Goal: Task Accomplishment & Management: Manage account settings

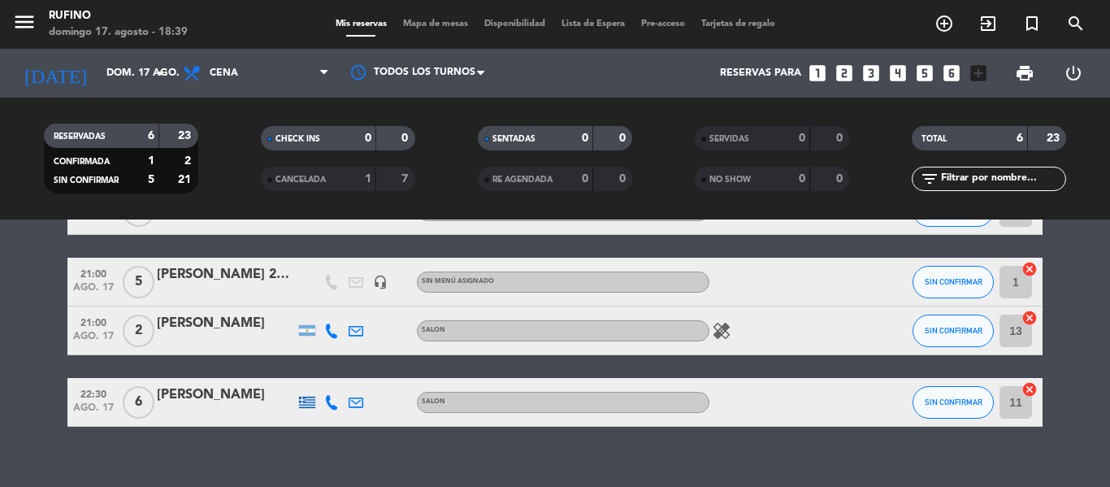
scroll to position [272, 0]
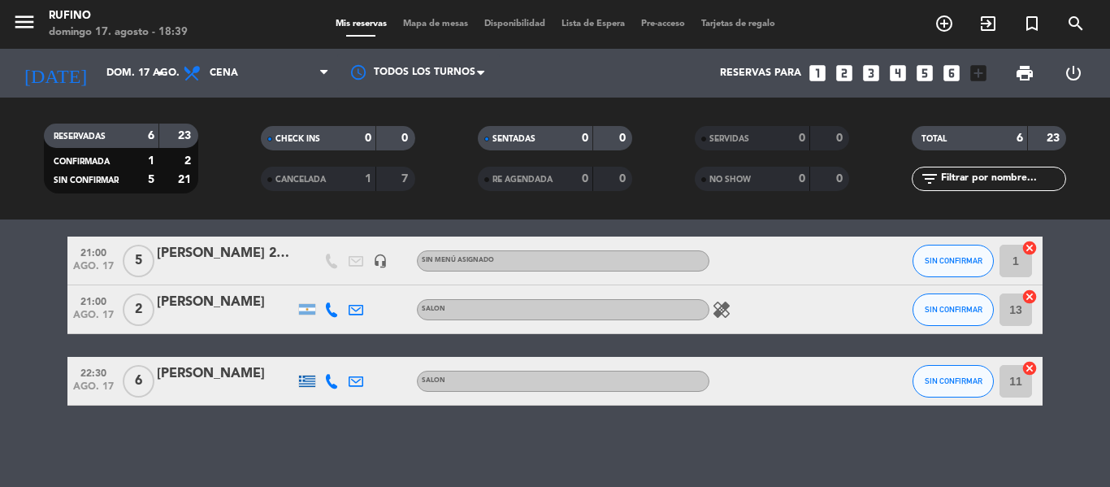
click at [725, 306] on icon "healing" at bounding box center [722, 310] width 20 height 20
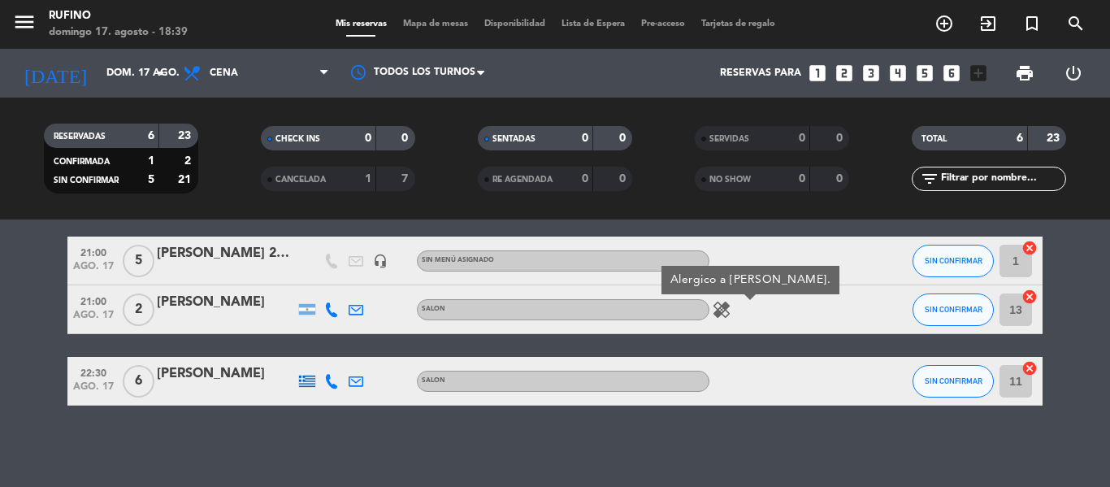
click at [725, 304] on icon "healing" at bounding box center [722, 310] width 20 height 20
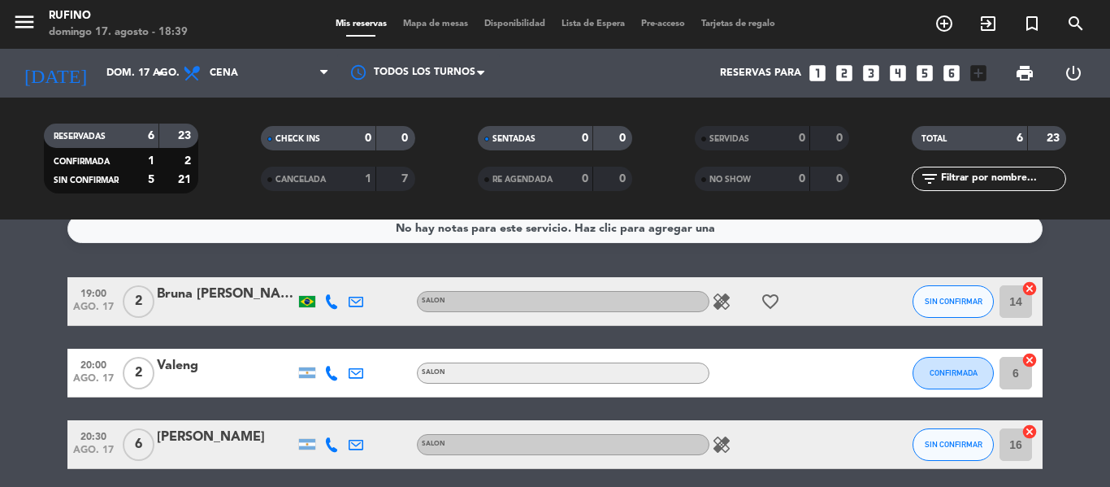
scroll to position [0, 0]
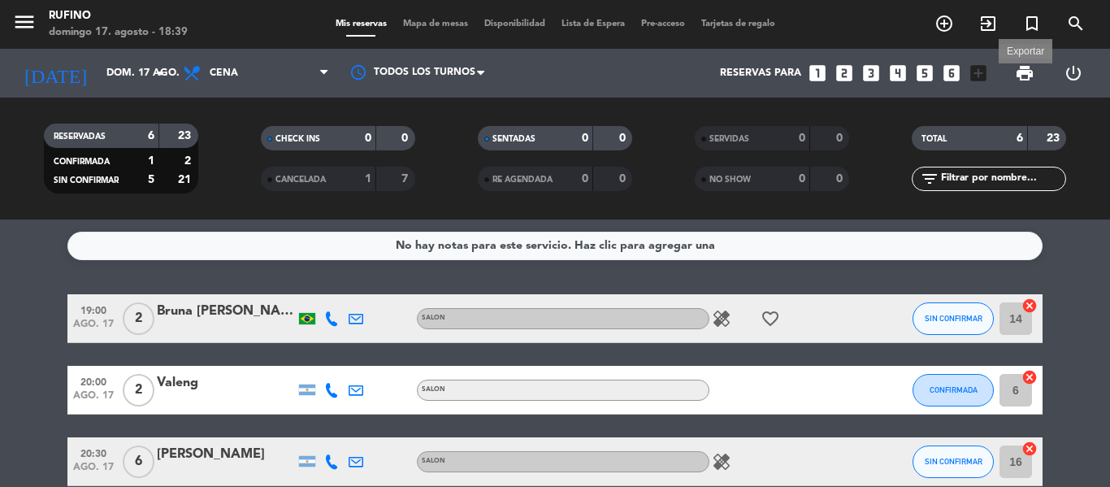
drag, startPoint x: 1033, startPoint y: 67, endPoint x: 1030, endPoint y: 85, distance: 18.2
click at [1032, 66] on span "print" at bounding box center [1025, 73] width 20 height 20
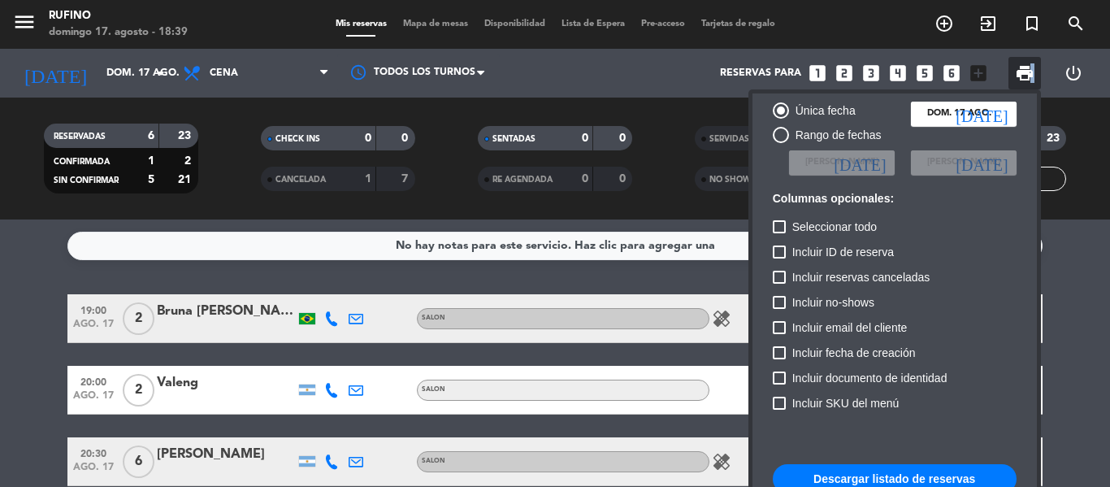
scroll to position [99, 0]
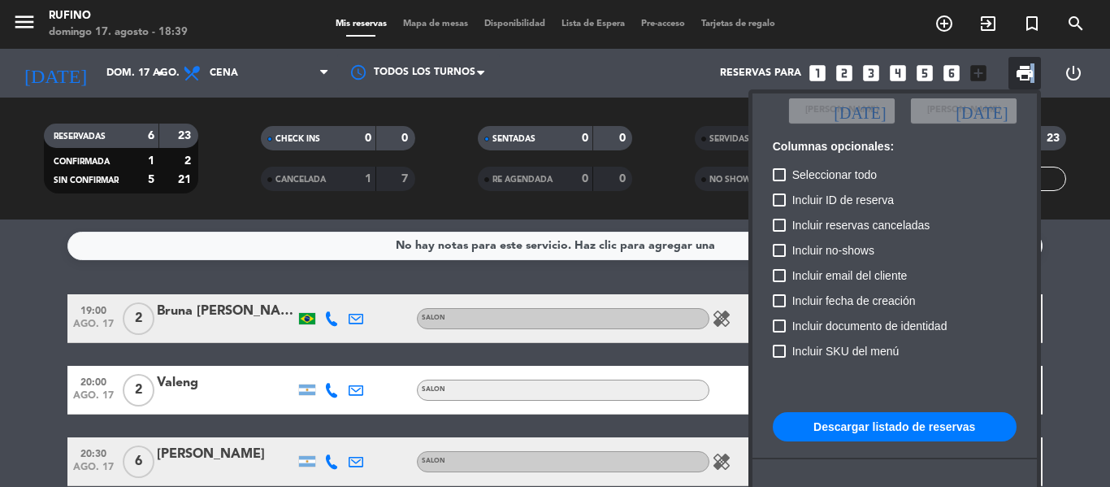
click at [907, 419] on button "Descargar listado de reservas" at bounding box center [895, 426] width 244 height 29
click at [889, 430] on button "Descargar listado de reservas" at bounding box center [895, 426] width 244 height 29
click at [593, 278] on div at bounding box center [555, 243] width 1110 height 487
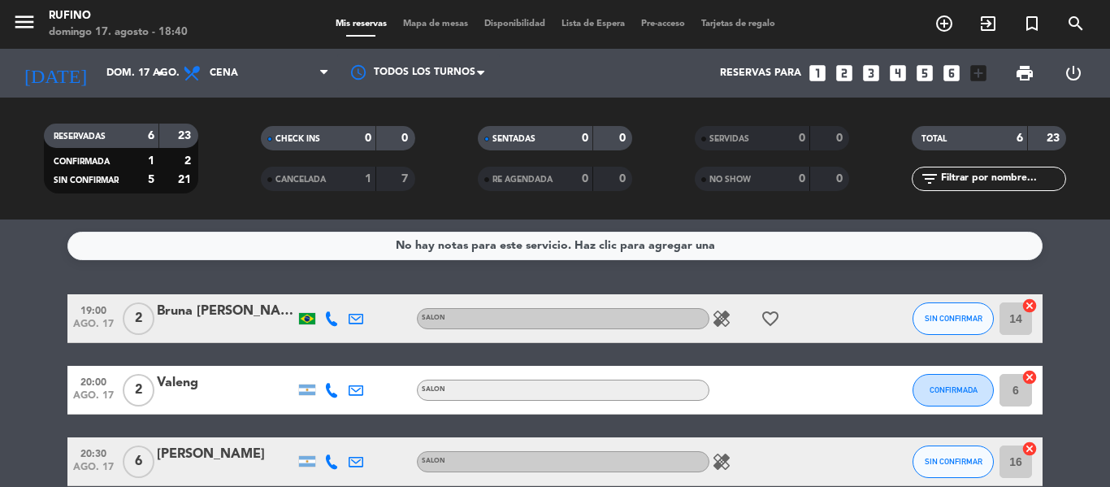
click at [719, 320] on icon "healing" at bounding box center [722, 319] width 20 height 20
click at [719, 319] on icon "healing" at bounding box center [722, 319] width 20 height 20
click at [772, 320] on icon "favorite_border" at bounding box center [771, 319] width 20 height 20
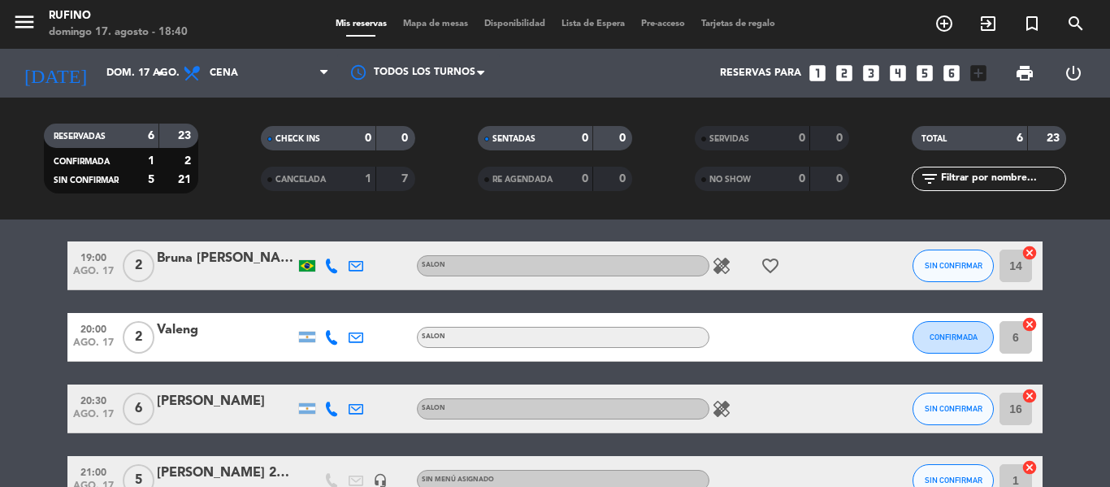
scroll to position [81, 0]
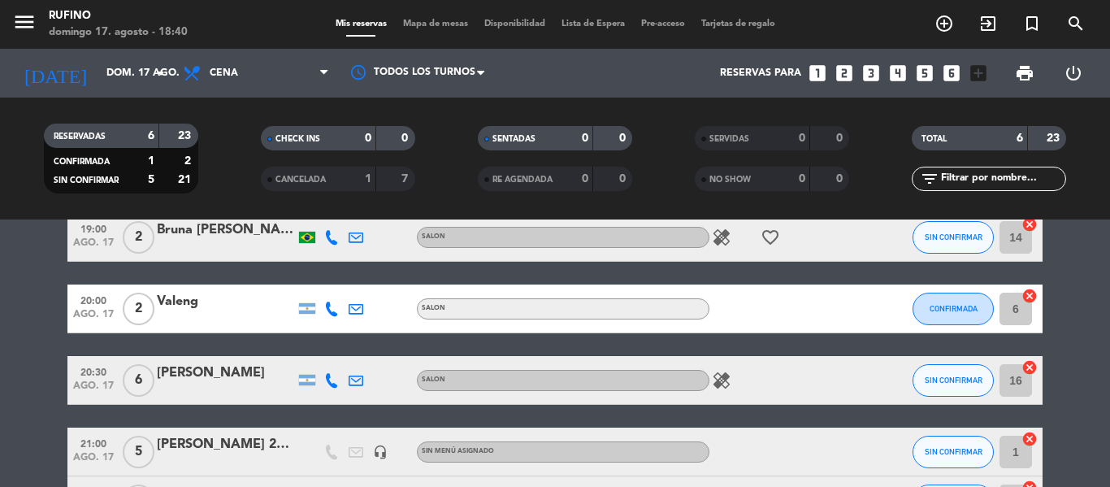
click at [719, 375] on icon "healing" at bounding box center [722, 381] width 20 height 20
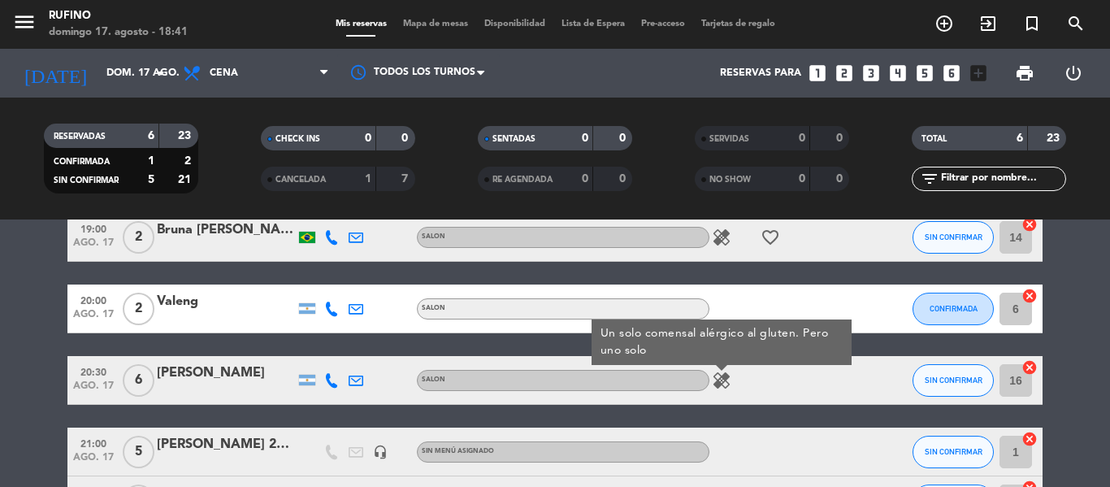
drag, startPoint x: 601, startPoint y: 332, endPoint x: 665, endPoint y: 365, distance: 72.4
click at [665, 365] on div "20:30 ago. 17 6 [PERSON_NAME] SALON healing Un solo comensal alérgico al gluten…" at bounding box center [554, 380] width 975 height 49
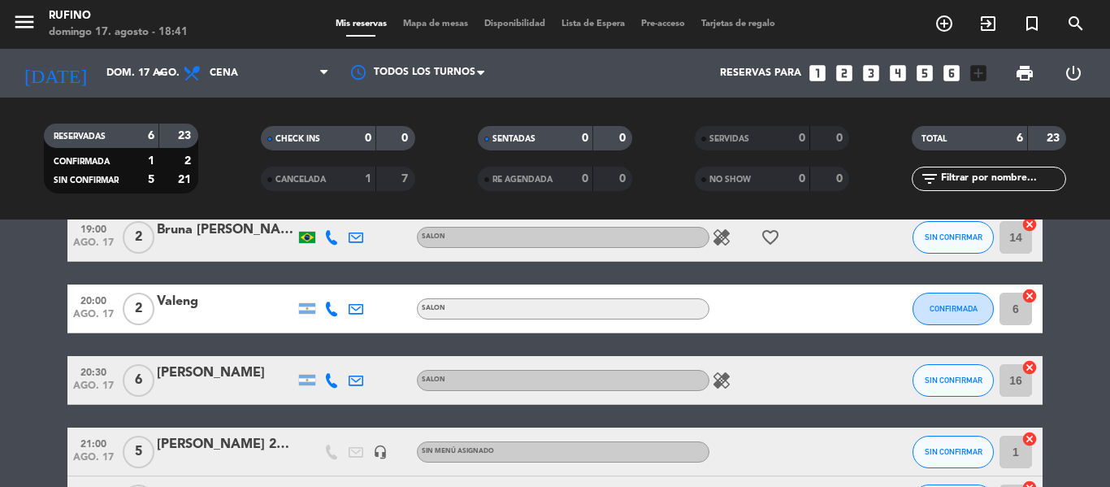
click at [710, 376] on span "healing" at bounding box center [722, 381] width 24 height 20
click at [719, 372] on icon "healing" at bounding box center [722, 381] width 20 height 20
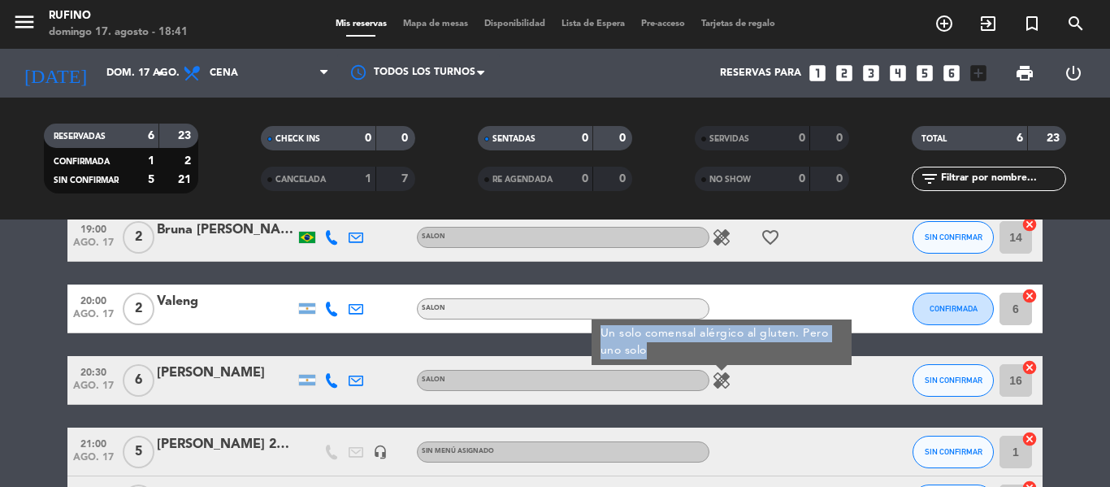
drag, startPoint x: 602, startPoint y: 329, endPoint x: 652, endPoint y: 360, distance: 59.1
click at [652, 360] on div "Un solo comensal alérgico al gluten. Pero uno solo" at bounding box center [722, 342] width 260 height 46
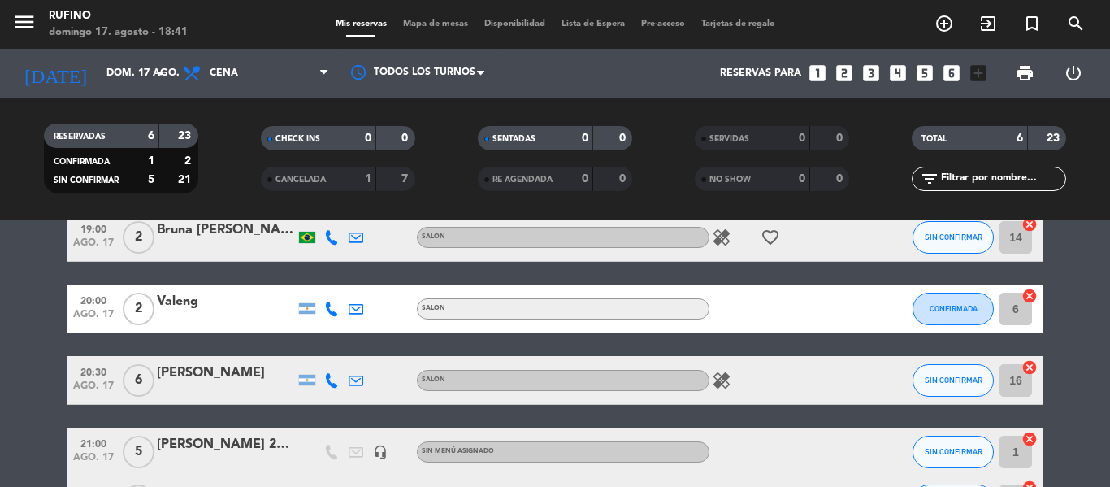
click at [723, 384] on icon "healing" at bounding box center [722, 381] width 20 height 20
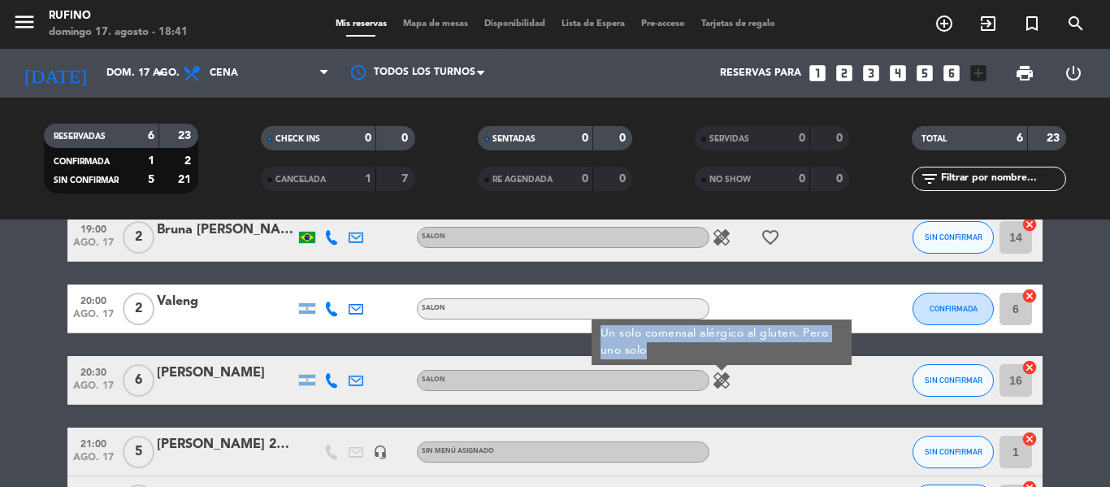
copy div "Un solo comensal alérgico al gluten. Pero uno solo"
drag, startPoint x: 604, startPoint y: 330, endPoint x: 652, endPoint y: 352, distance: 52.7
click at [652, 352] on div "Un solo comensal alérgico al gluten. Pero uno solo" at bounding box center [722, 342] width 260 height 46
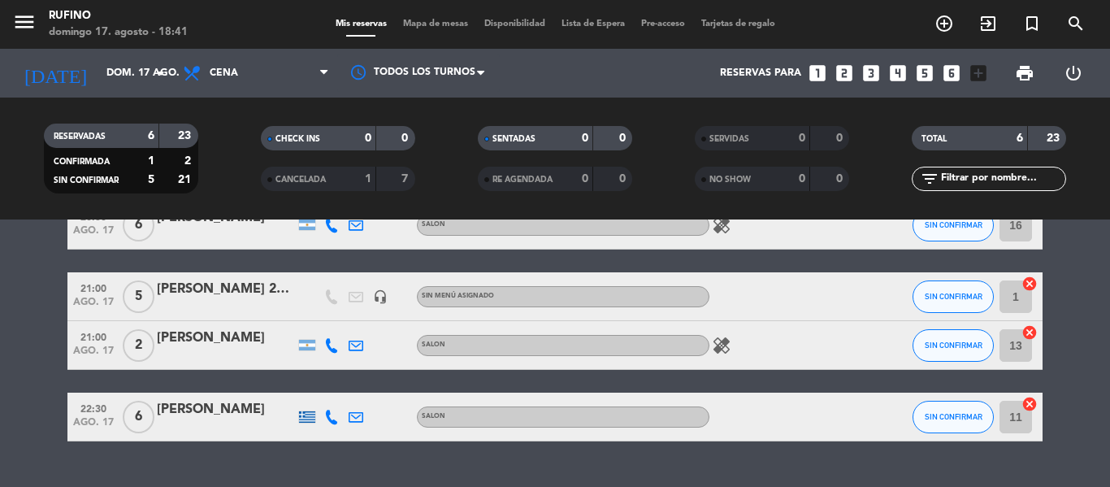
scroll to position [244, 0]
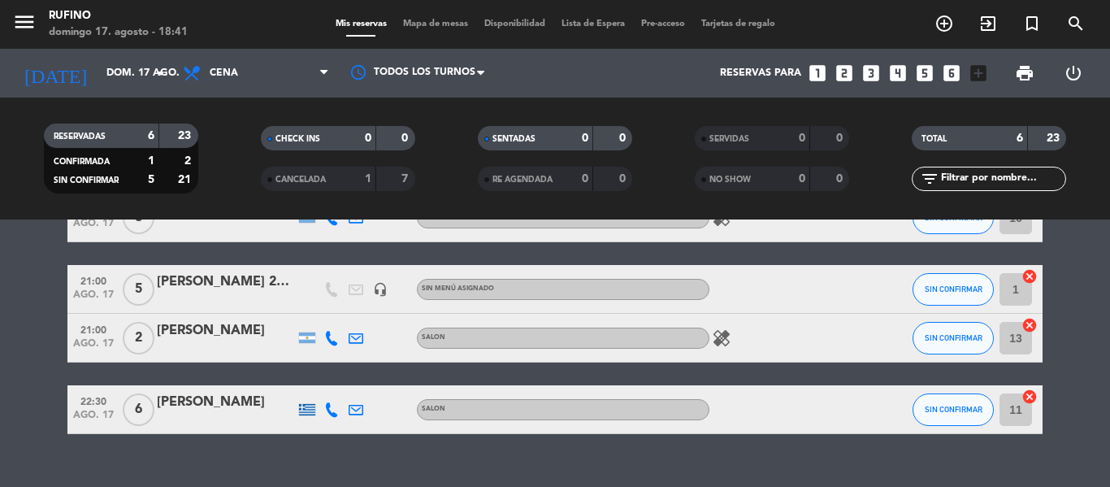
click at [716, 337] on icon "healing" at bounding box center [722, 338] width 20 height 20
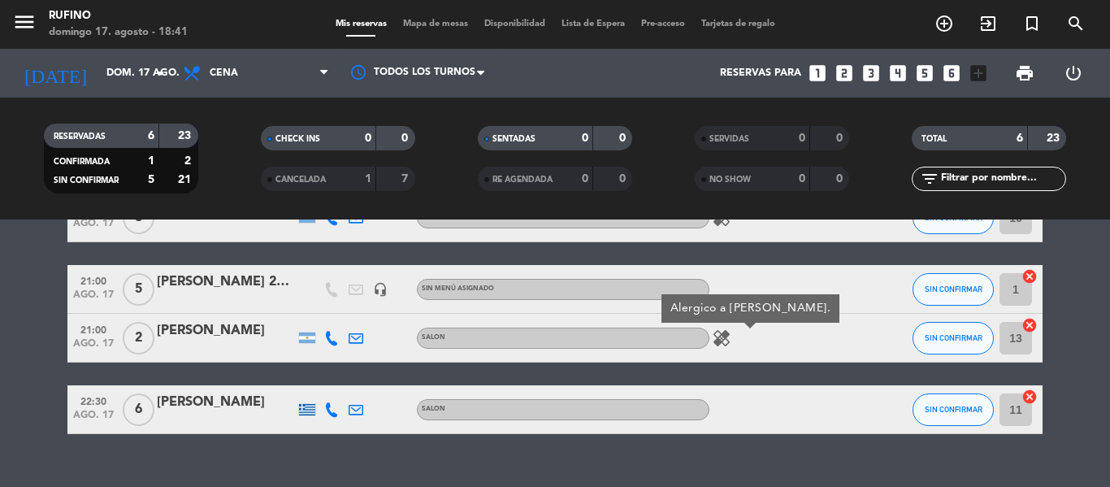
click at [719, 335] on icon "healing" at bounding box center [722, 338] width 20 height 20
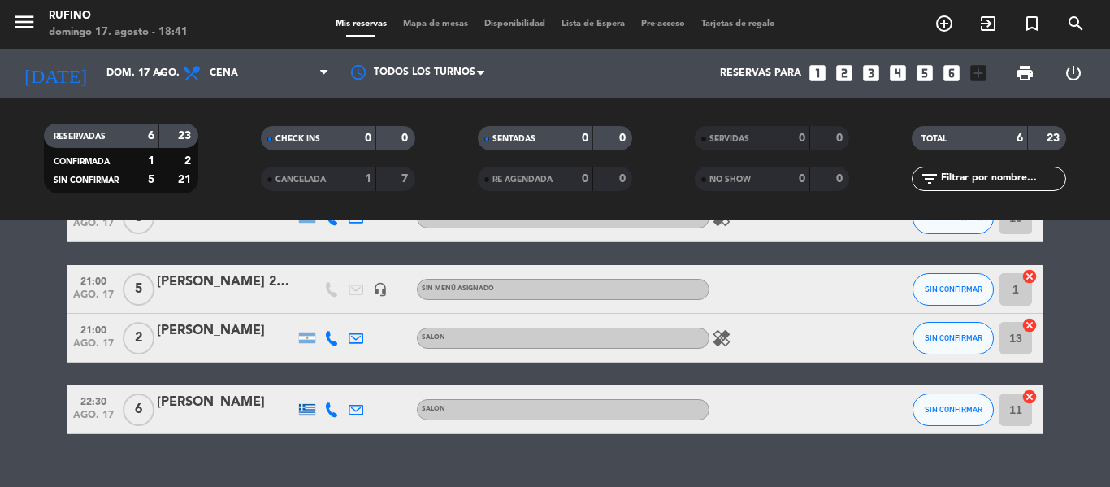
click at [719, 335] on icon "healing" at bounding box center [722, 338] width 20 height 20
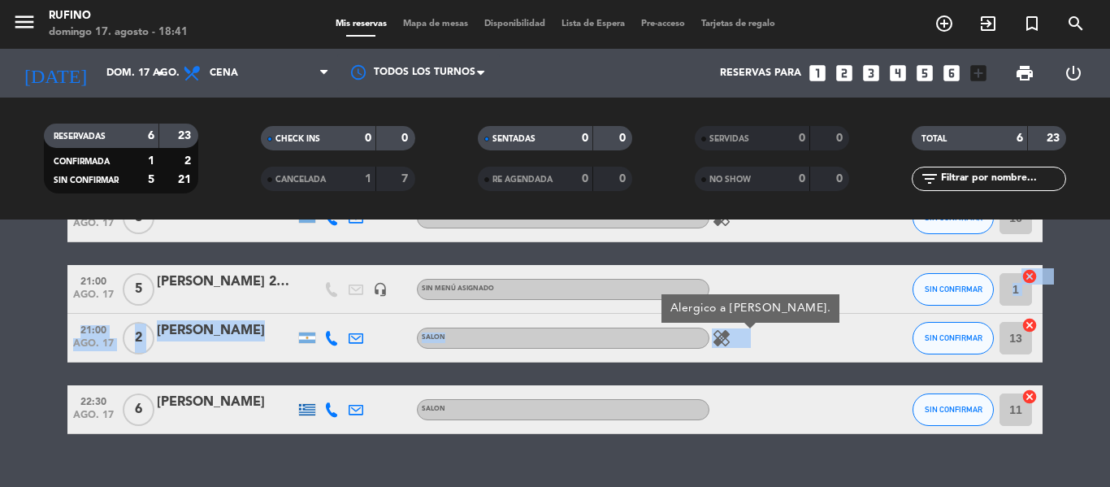
copy div "SIN CONFIRMAR cancel 21:00 ago. 17 2 [PERSON_NAME] SALON healing"
drag, startPoint x: 672, startPoint y: 310, endPoint x: 775, endPoint y: 312, distance: 102.5
click at [784, 308] on div "19:00 ago. 17 2 Bruna [PERSON_NAME] SALON healing favorite_border SIN CONFIRMAR…" at bounding box center [554, 242] width 975 height 384
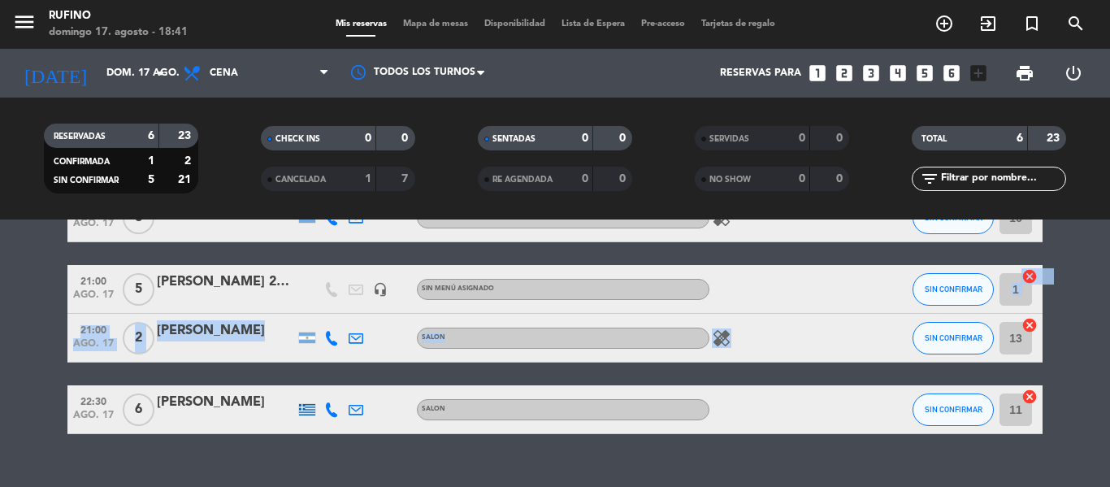
click at [721, 341] on icon "healing" at bounding box center [722, 338] width 20 height 20
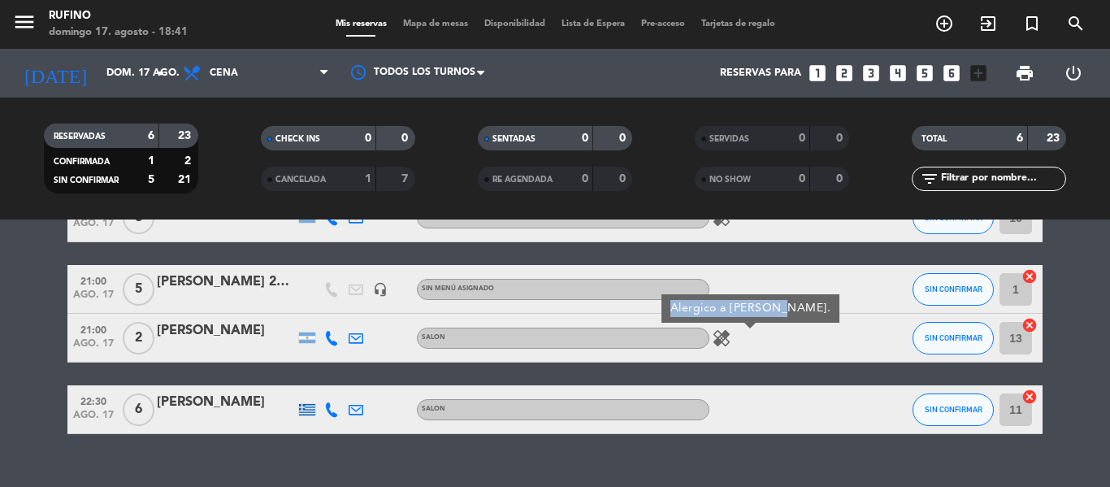
copy div "Alergico a [PERSON_NAME]"
drag, startPoint x: 771, startPoint y: 306, endPoint x: 666, endPoint y: 305, distance: 105.7
click at [666, 305] on div "Alergico a [PERSON_NAME]." at bounding box center [751, 308] width 178 height 28
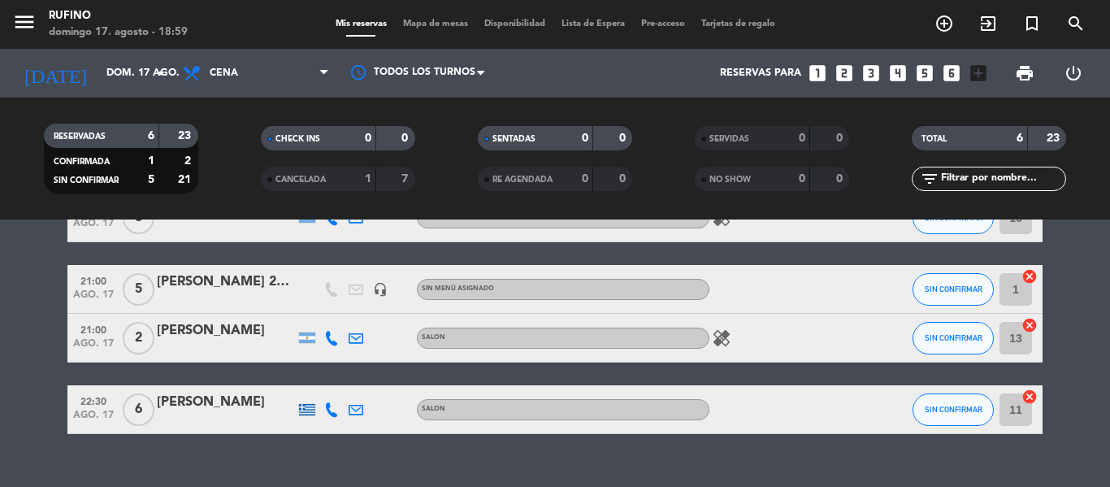
click at [307, 409] on div at bounding box center [307, 409] width 16 height 11
click at [722, 339] on icon "healing" at bounding box center [722, 338] width 20 height 20
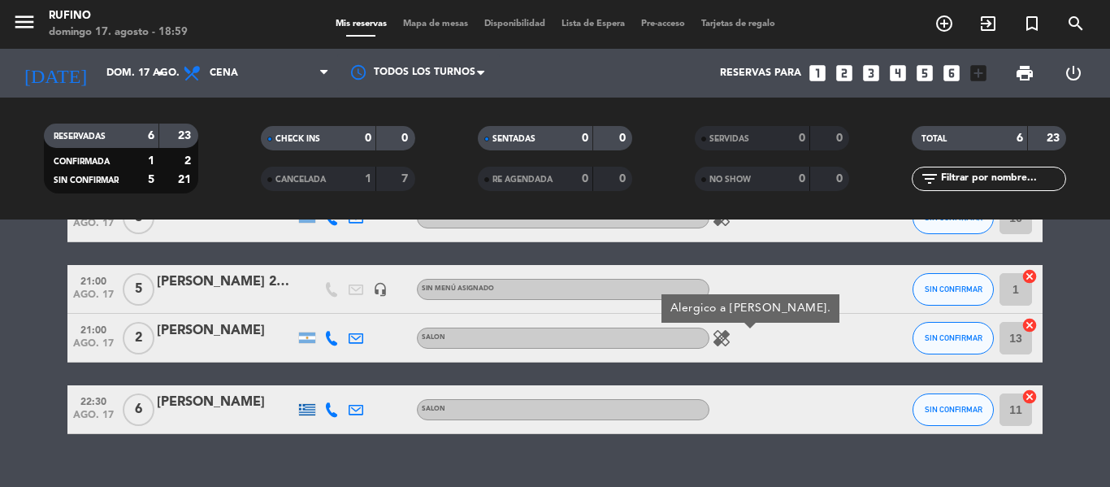
click at [722, 339] on icon "healing" at bounding box center [722, 338] width 20 height 20
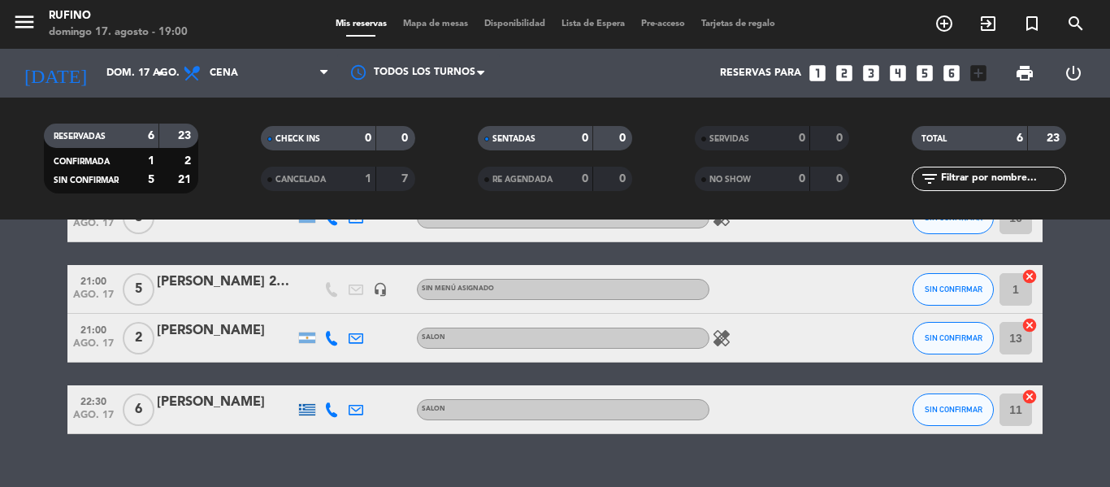
click at [759, 339] on div "healing" at bounding box center [783, 338] width 146 height 48
click at [304, 405] on div at bounding box center [307, 409] width 16 height 11
click at [344, 404] on div at bounding box center [349, 402] width 11 height 6
click at [728, 340] on icon "healing" at bounding box center [722, 338] width 20 height 20
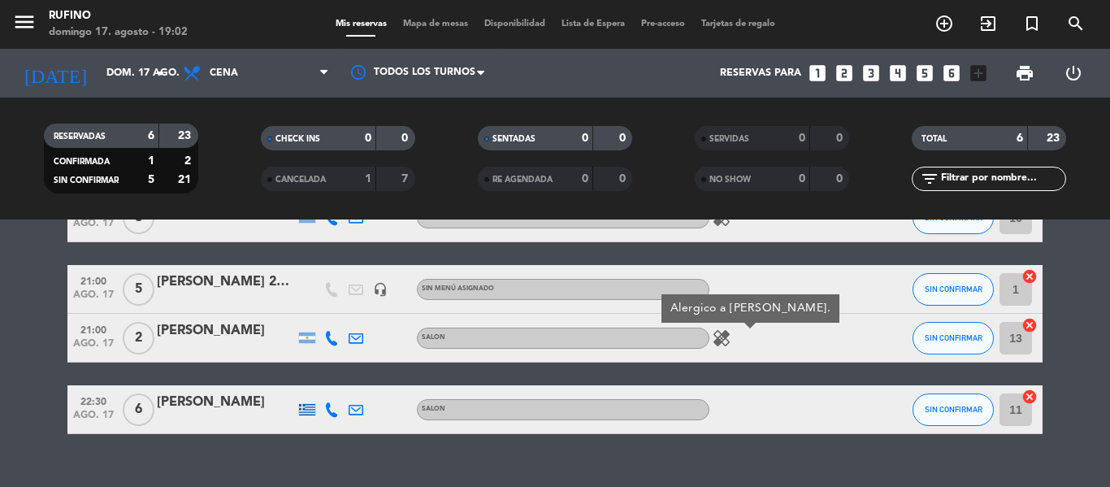
click at [728, 341] on icon "healing" at bounding box center [722, 338] width 20 height 20
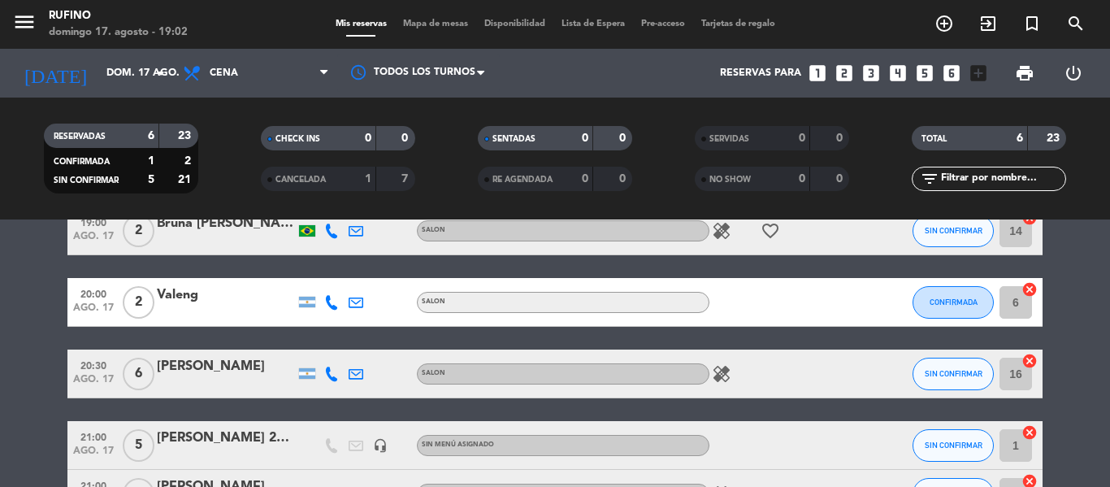
scroll to position [81, 0]
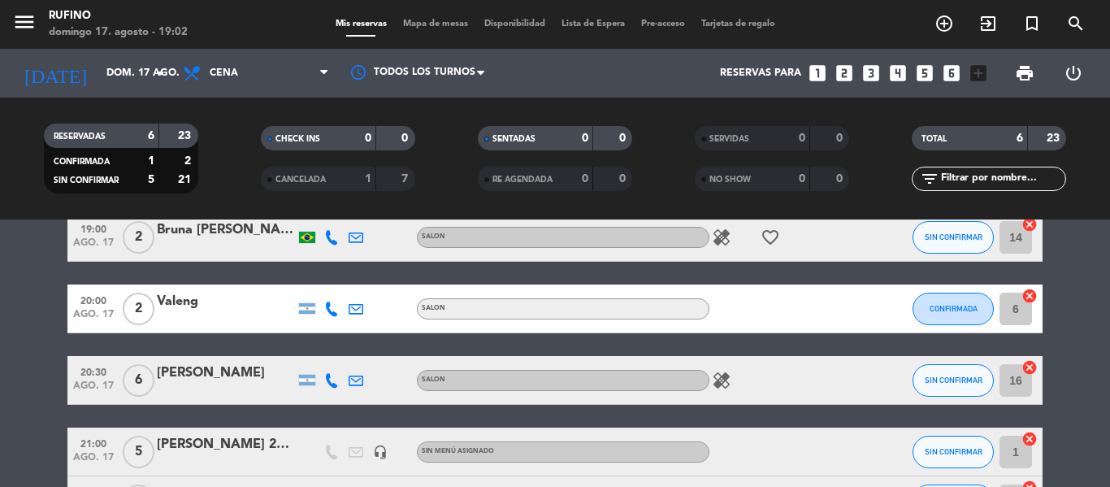
click at [718, 381] on icon "healing" at bounding box center [722, 381] width 20 height 20
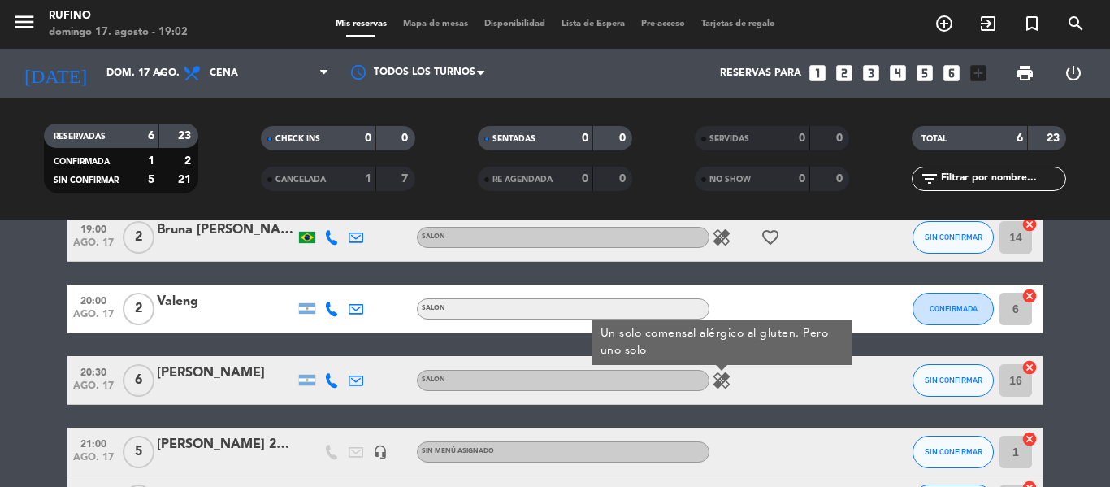
click at [712, 232] on icon "healing" at bounding box center [722, 238] width 20 height 20
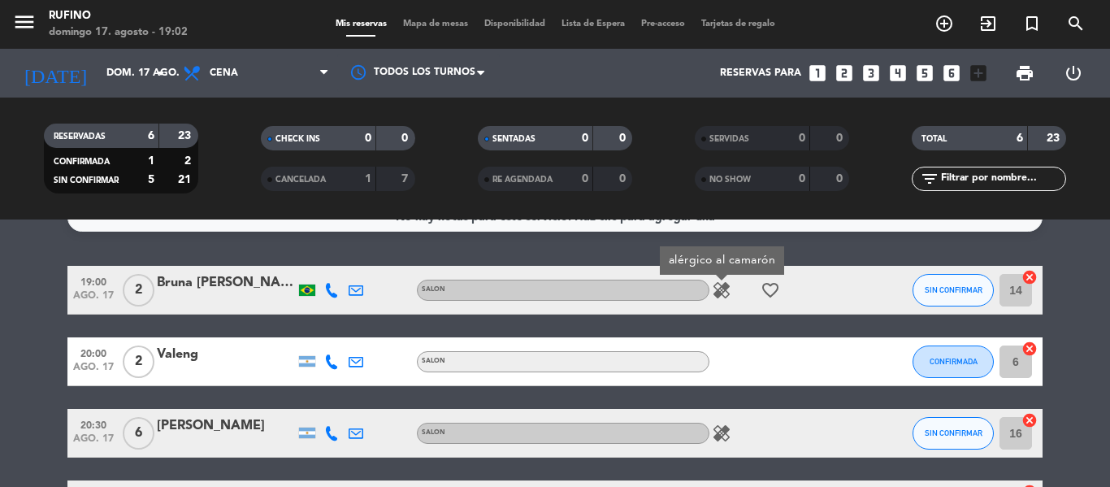
scroll to position [0, 0]
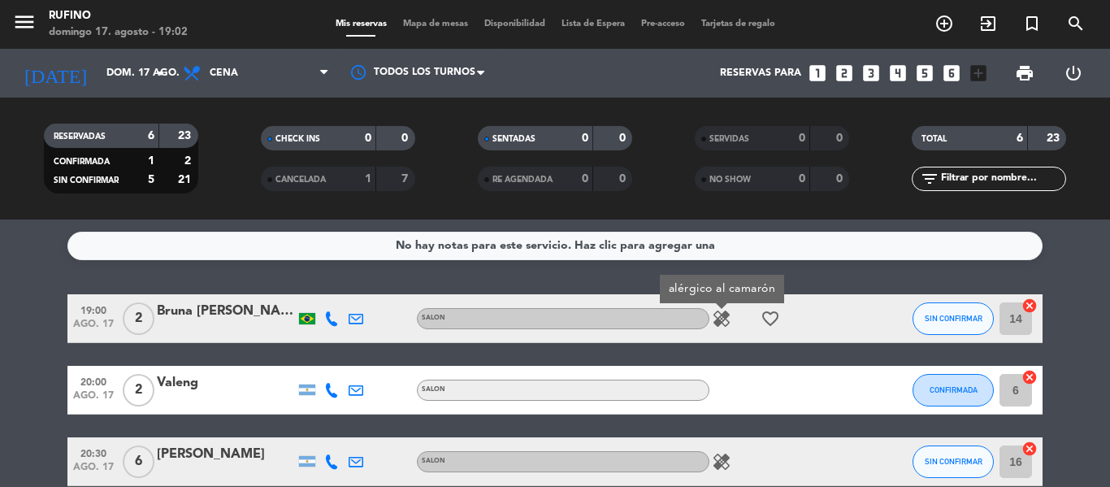
click at [482, 236] on div "No hay notas para este servicio. Haz clic para agregar una" at bounding box center [554, 246] width 975 height 28
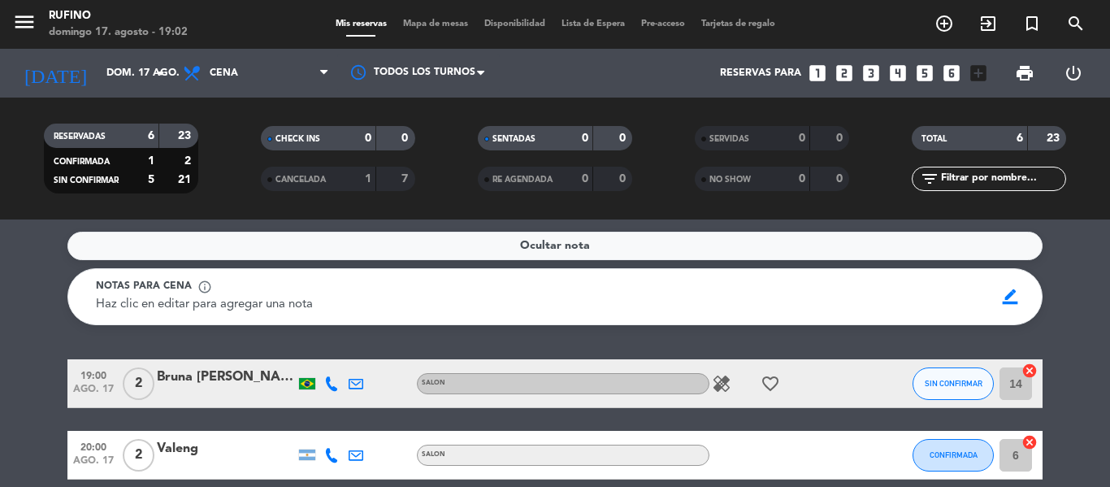
click at [489, 245] on div "Ocultar nota" at bounding box center [554, 246] width 975 height 28
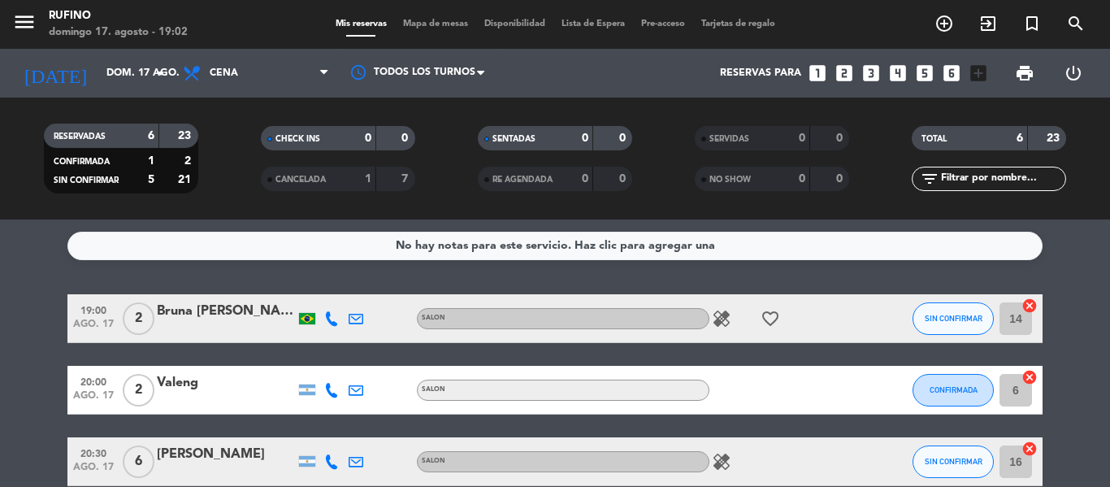
click at [548, 244] on div "No hay notas para este servicio. Haz clic para agregar una" at bounding box center [555, 246] width 319 height 19
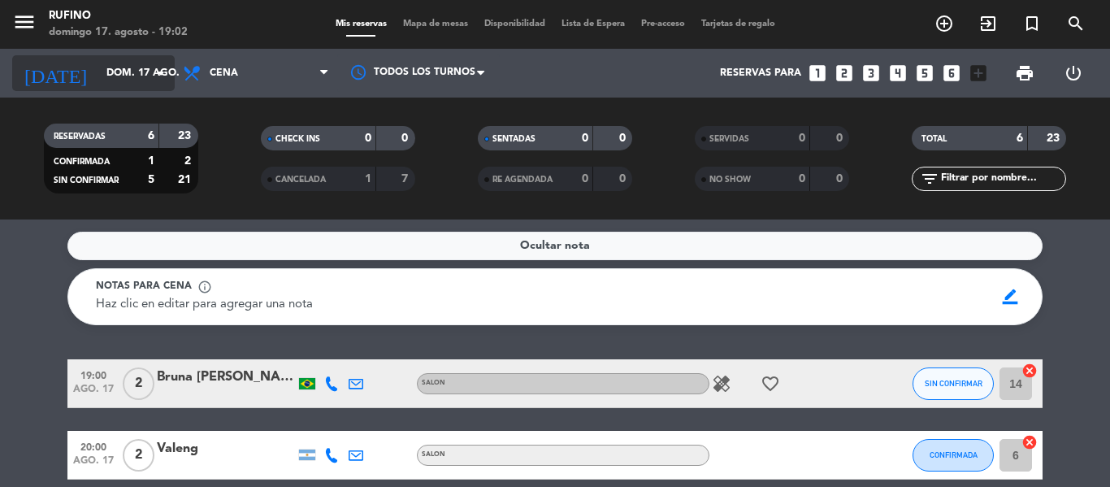
click at [137, 79] on input "dom. 17 ago." at bounding box center [166, 73] width 137 height 28
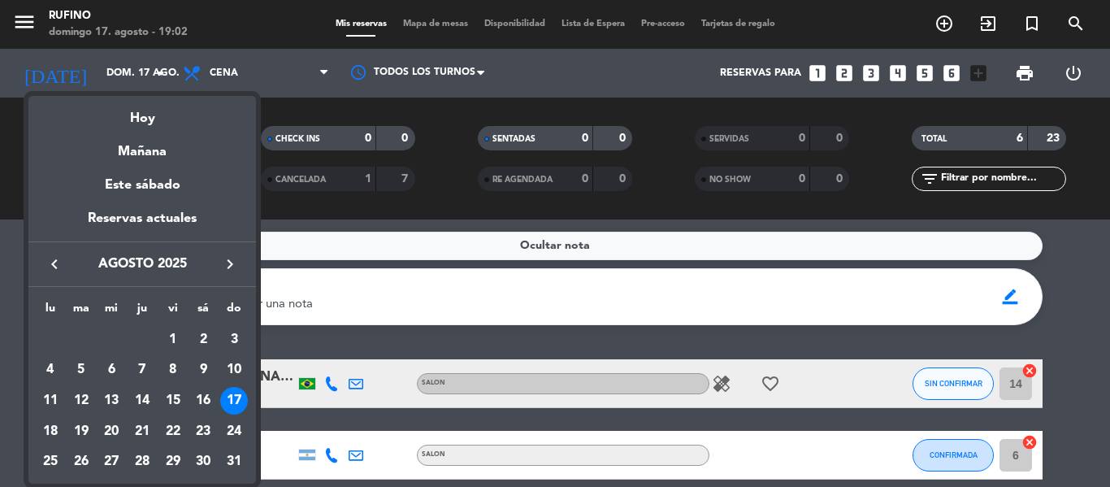
click at [57, 422] on div "18" at bounding box center [51, 432] width 28 height 28
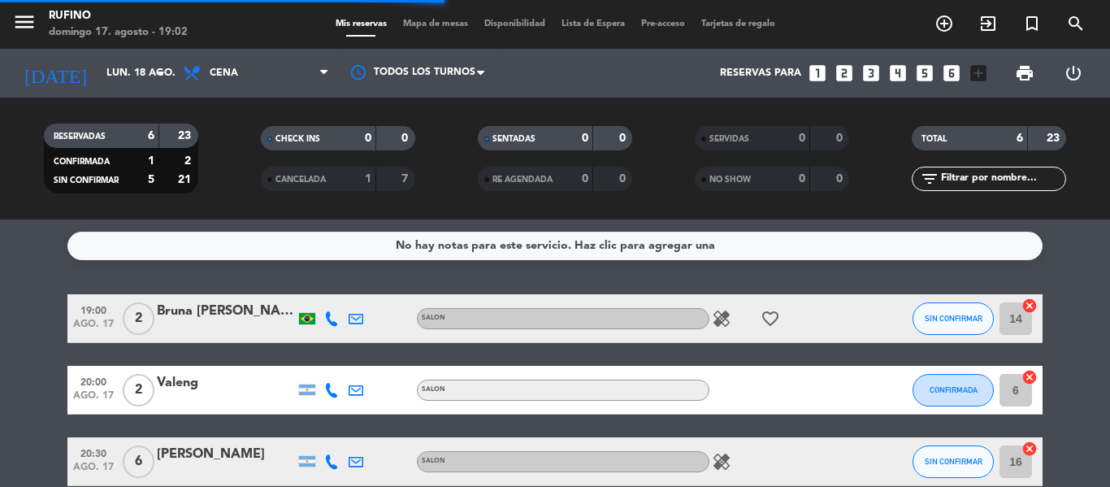
click at [579, 255] on div "No hay notas para este servicio. Haz clic para agregar una" at bounding box center [554, 246] width 975 height 28
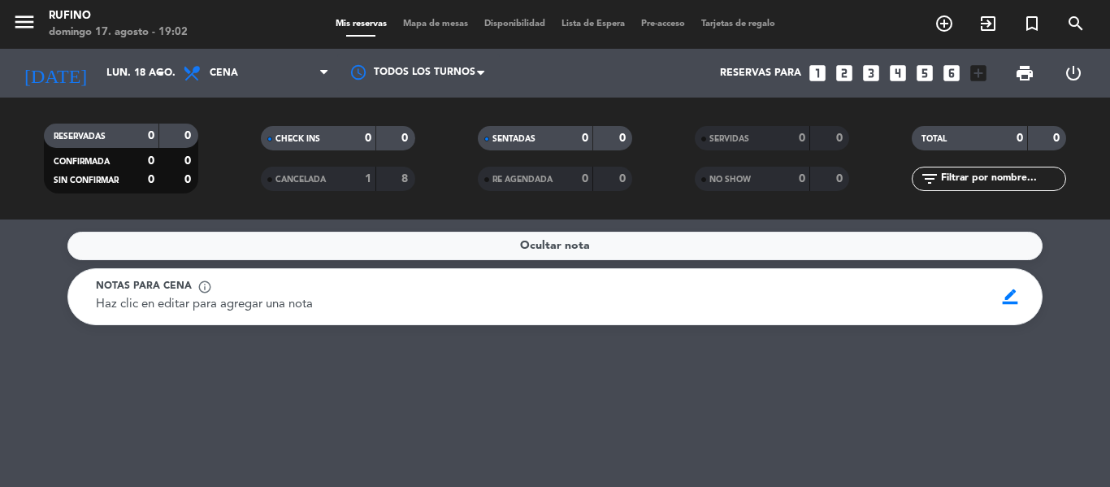
click at [588, 251] on span "Ocultar nota" at bounding box center [555, 246] width 70 height 19
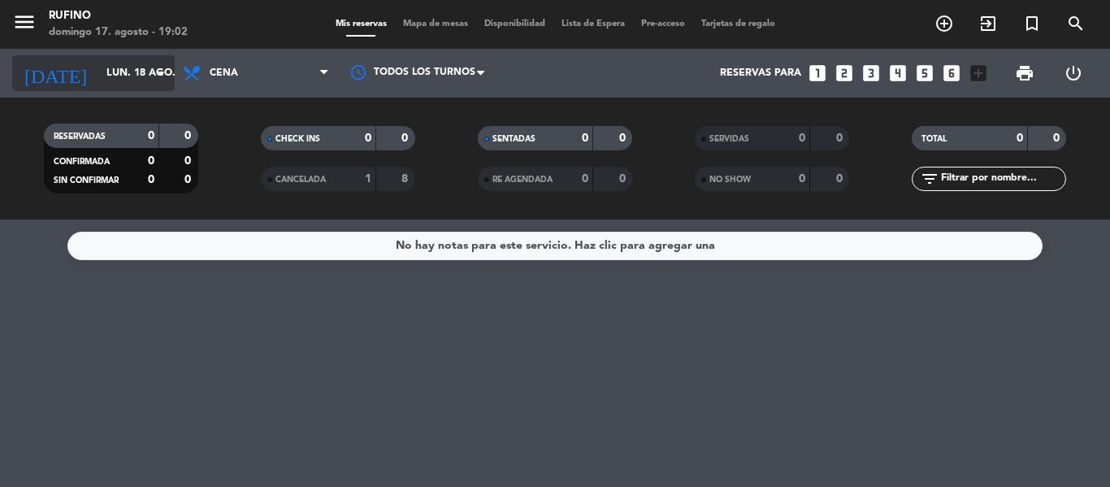
click at [100, 72] on input "lun. 18 ago." at bounding box center [166, 73] width 137 height 28
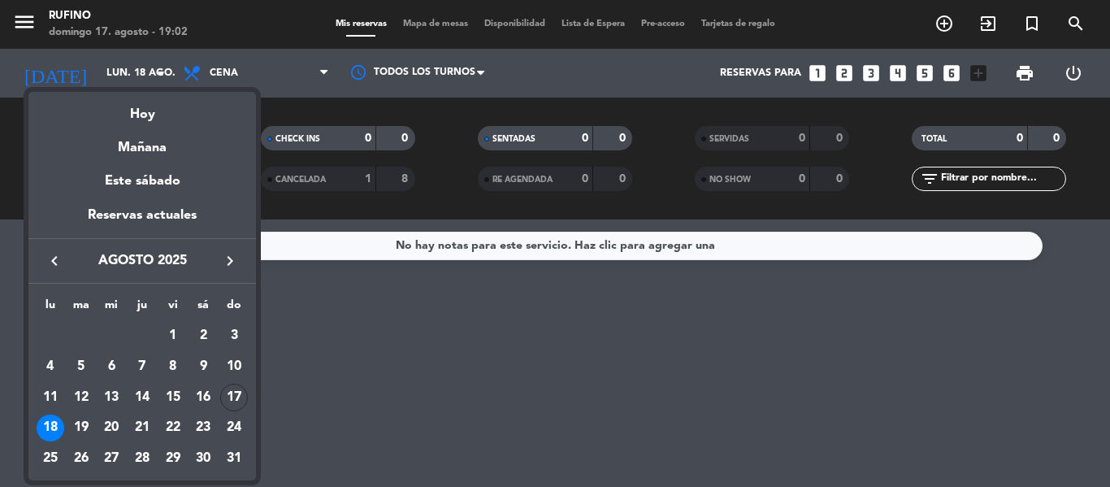
click at [54, 425] on div "18" at bounding box center [51, 429] width 28 height 28
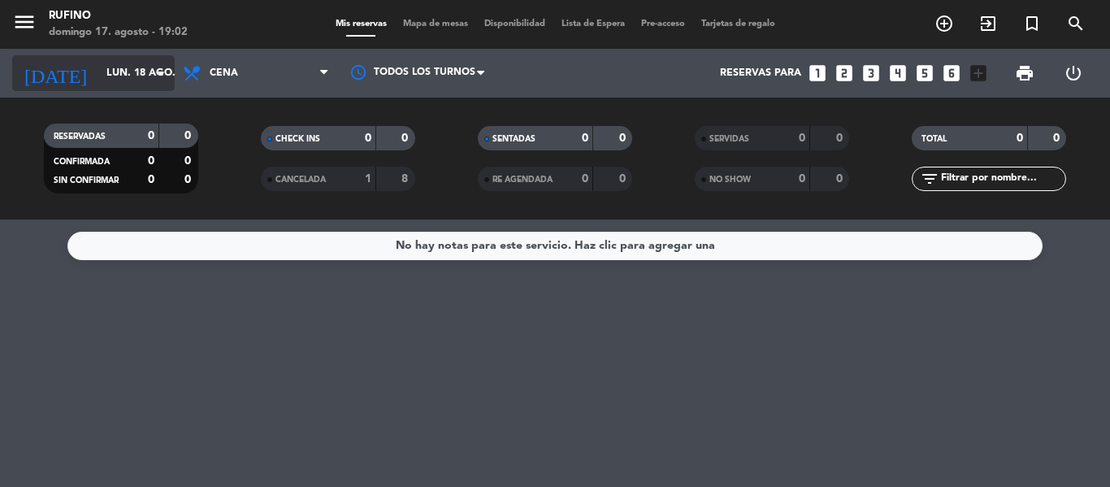
click at [137, 67] on input "lun. 18 ago." at bounding box center [166, 73] width 137 height 28
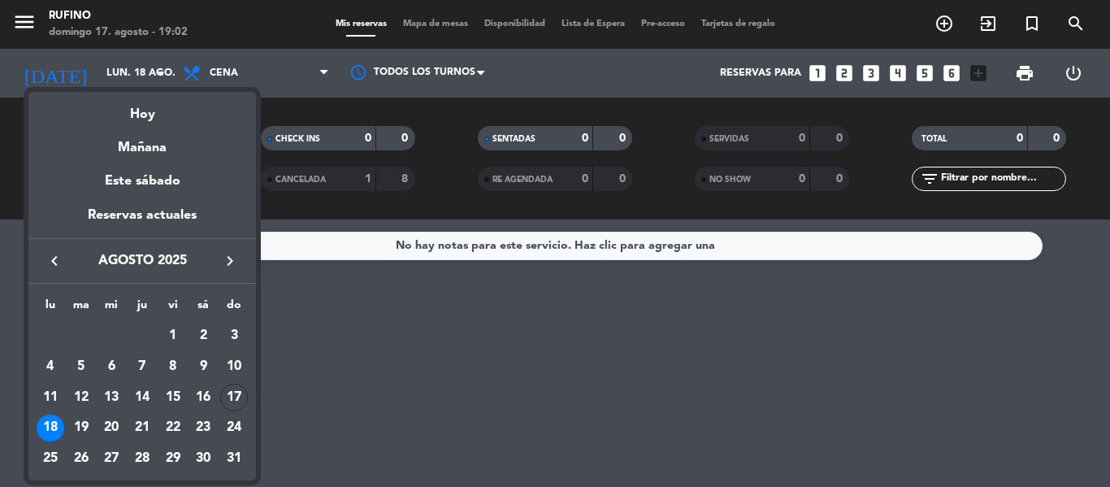
click at [85, 427] on div "19" at bounding box center [81, 429] width 28 height 28
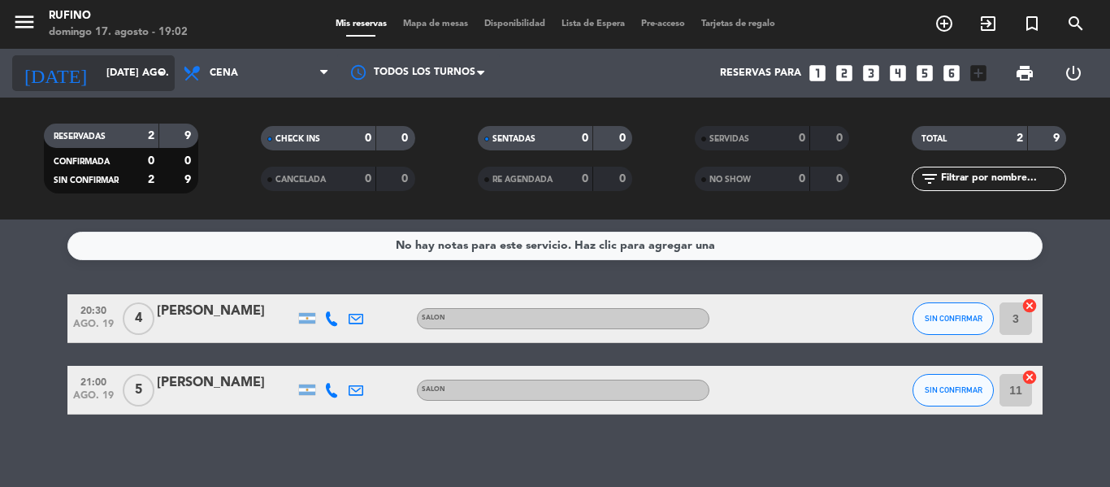
click at [122, 70] on input "[DATE] ago." at bounding box center [166, 73] width 137 height 28
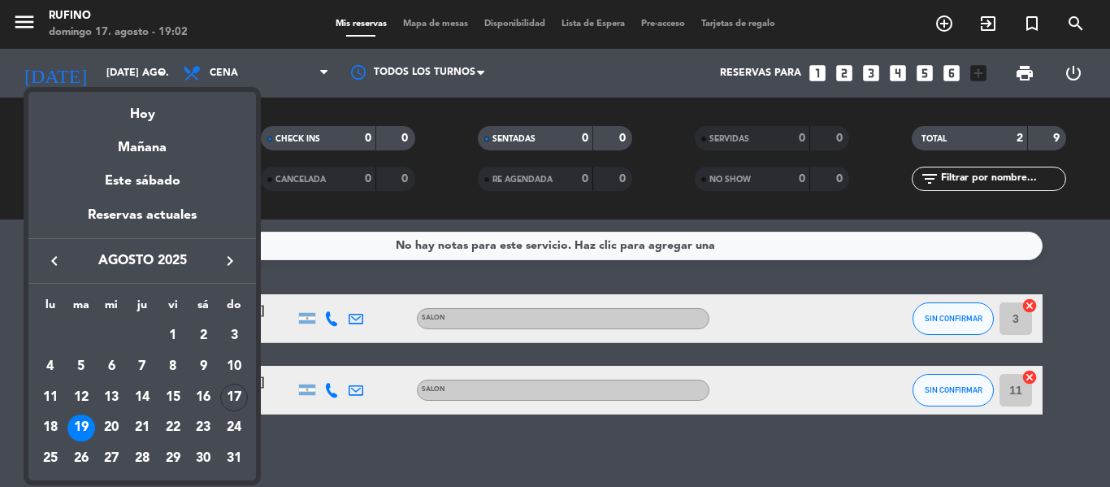
click at [115, 426] on div "20" at bounding box center [112, 429] width 28 height 28
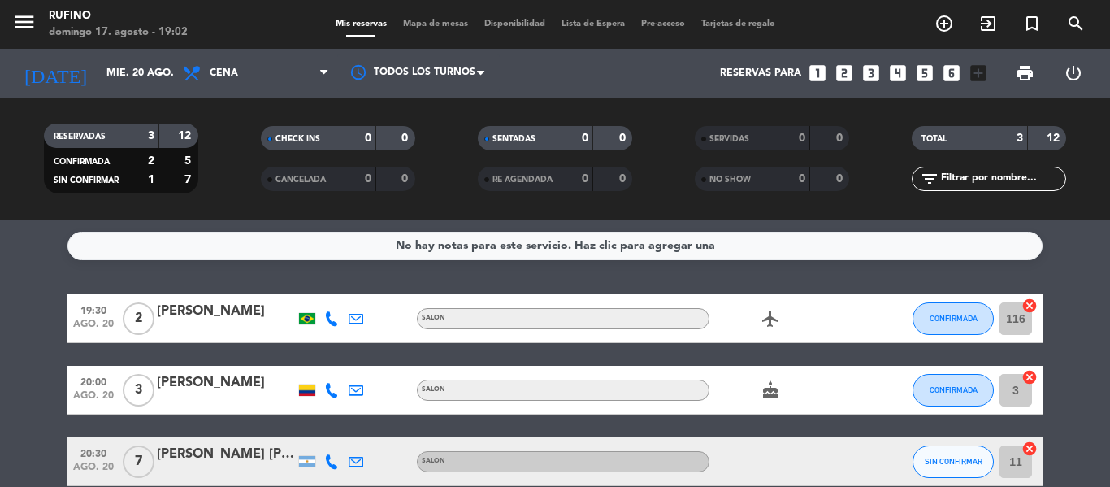
click at [310, 393] on div at bounding box center [307, 390] width 16 height 11
click at [112, 76] on input "mié. 20 ago." at bounding box center [166, 73] width 137 height 28
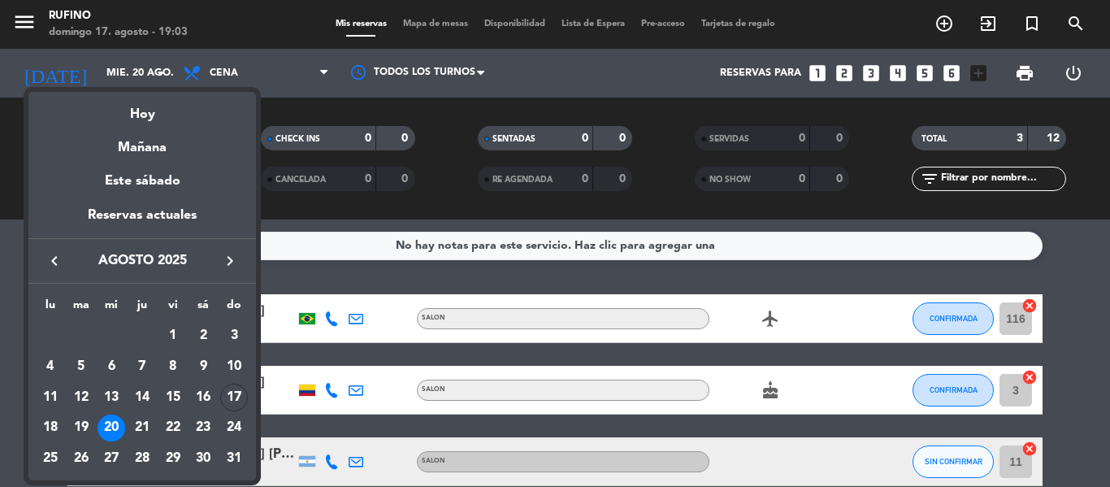
click at [146, 424] on div "21" at bounding box center [142, 429] width 28 height 28
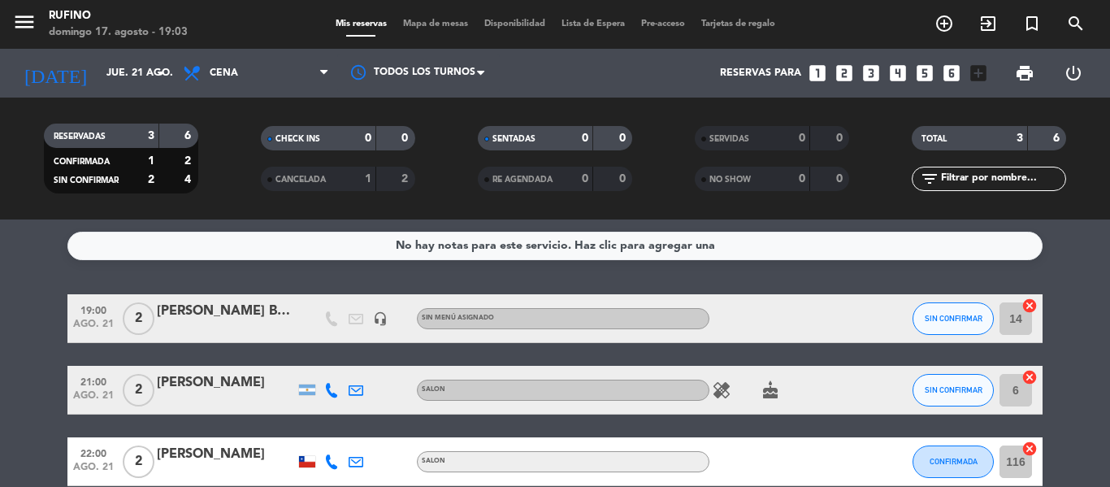
click at [719, 393] on icon "healing" at bounding box center [722, 390] width 20 height 20
click at [725, 390] on icon "healing" at bounding box center [722, 390] width 20 height 20
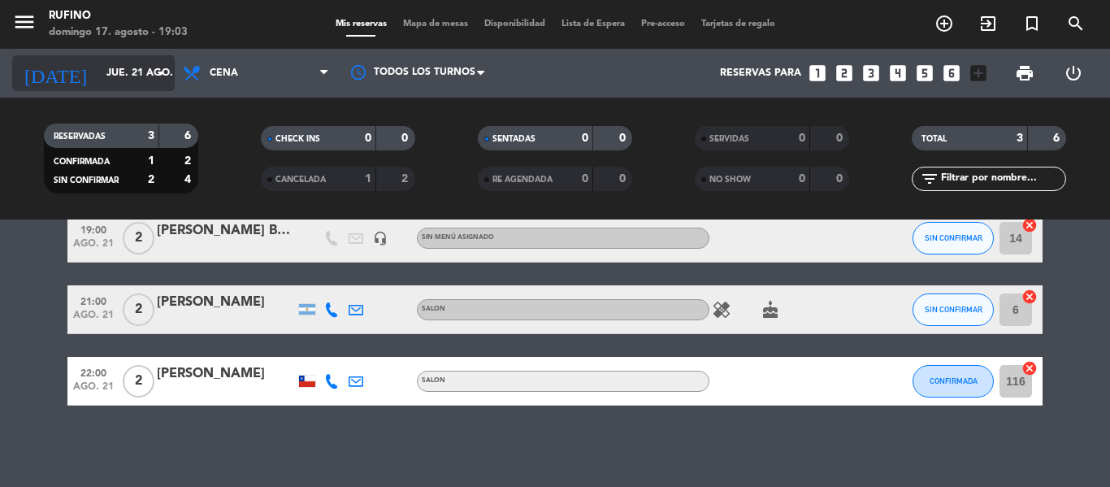
click at [138, 72] on input "jue. 21 ago." at bounding box center [166, 73] width 137 height 28
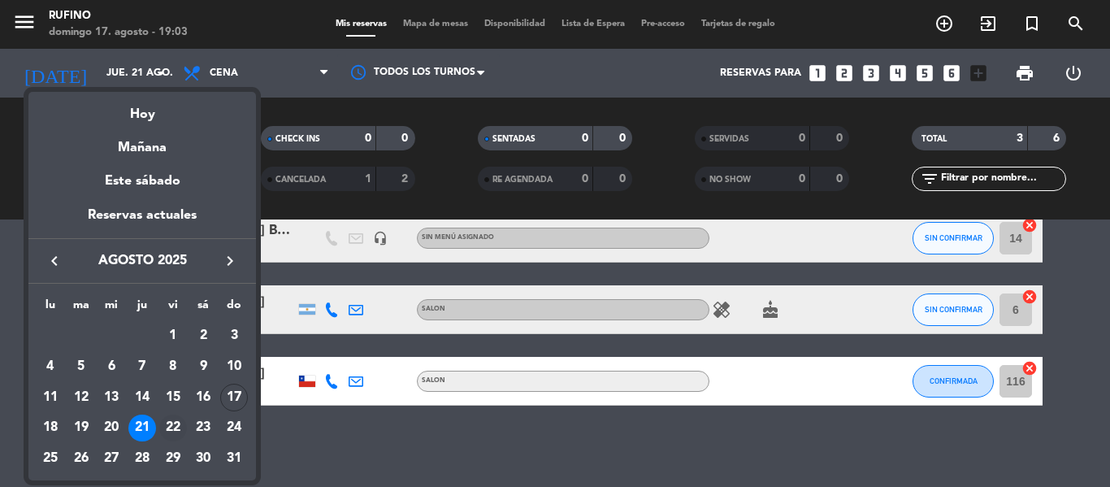
click at [168, 425] on div "22" at bounding box center [173, 429] width 28 height 28
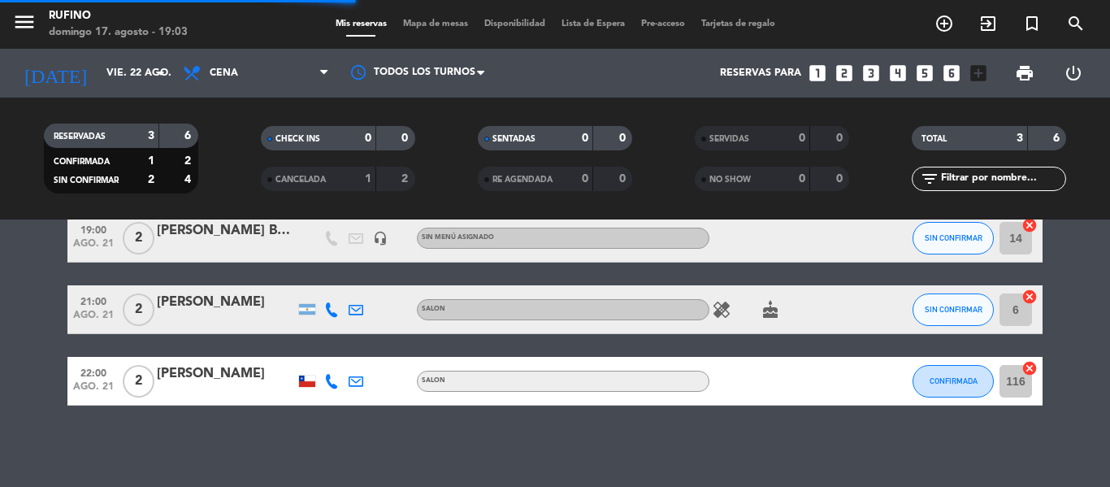
scroll to position [0, 0]
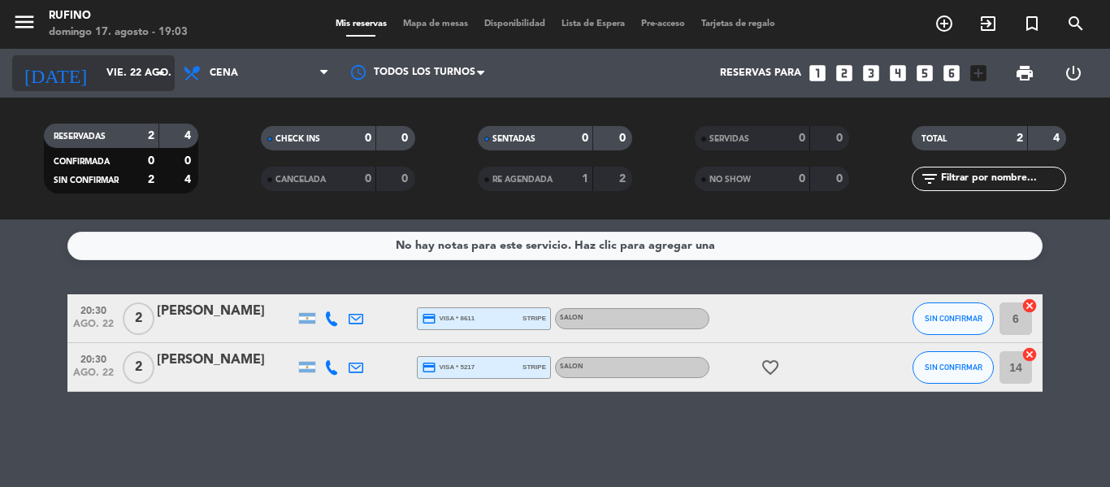
click at [128, 72] on input "vie. 22 ago." at bounding box center [166, 73] width 137 height 28
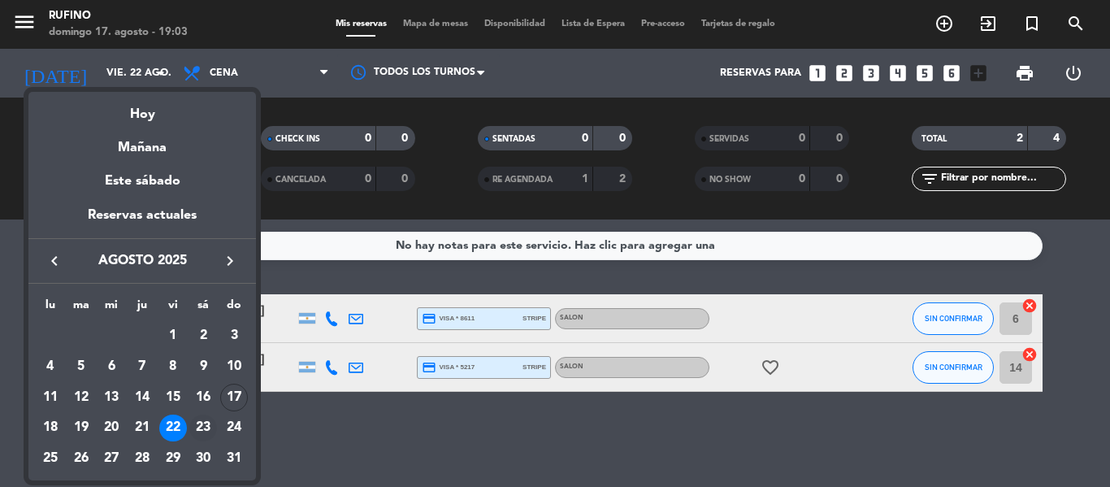
click at [206, 423] on div "23" at bounding box center [203, 429] width 28 height 28
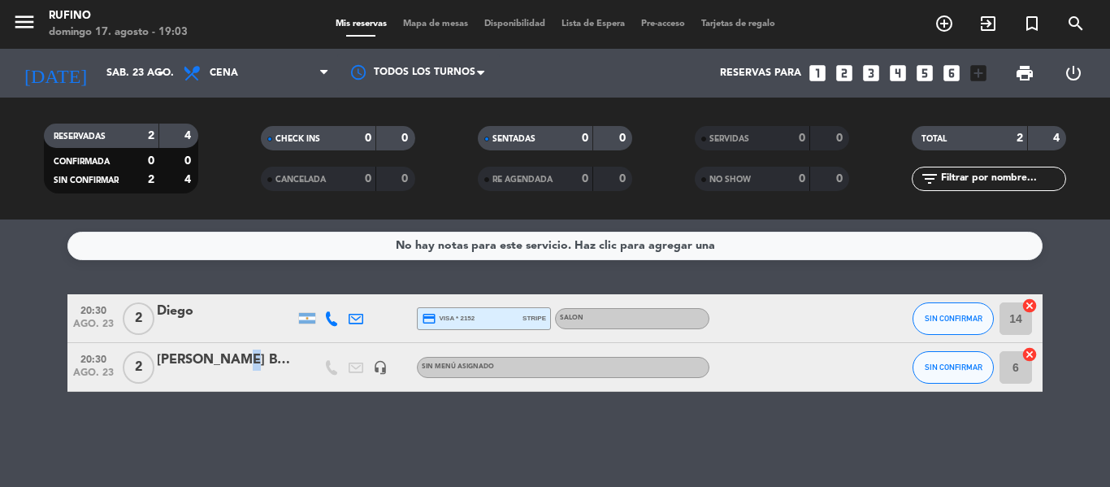
click at [242, 362] on div "[PERSON_NAME] BBGC" at bounding box center [226, 360] width 138 height 21
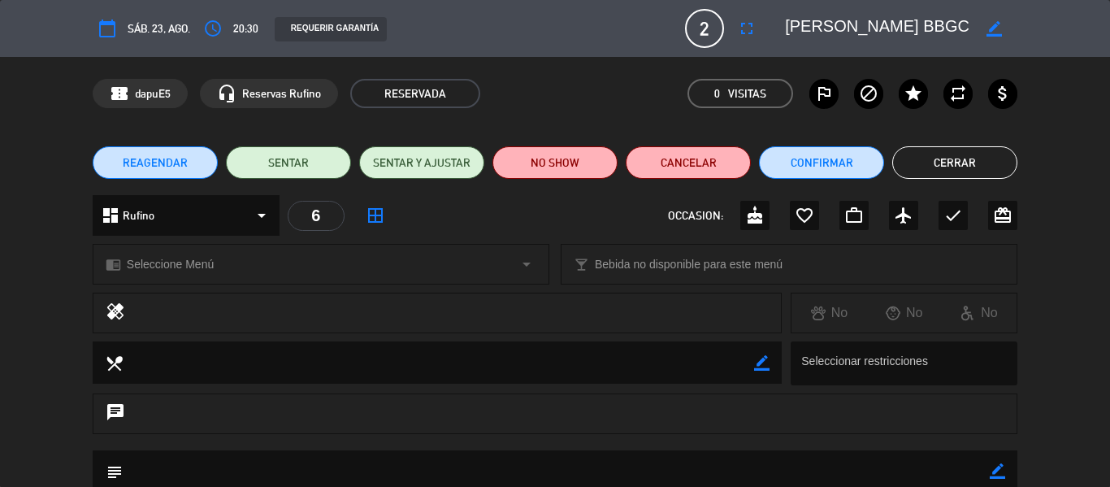
click at [943, 159] on button "Cerrar" at bounding box center [955, 162] width 125 height 33
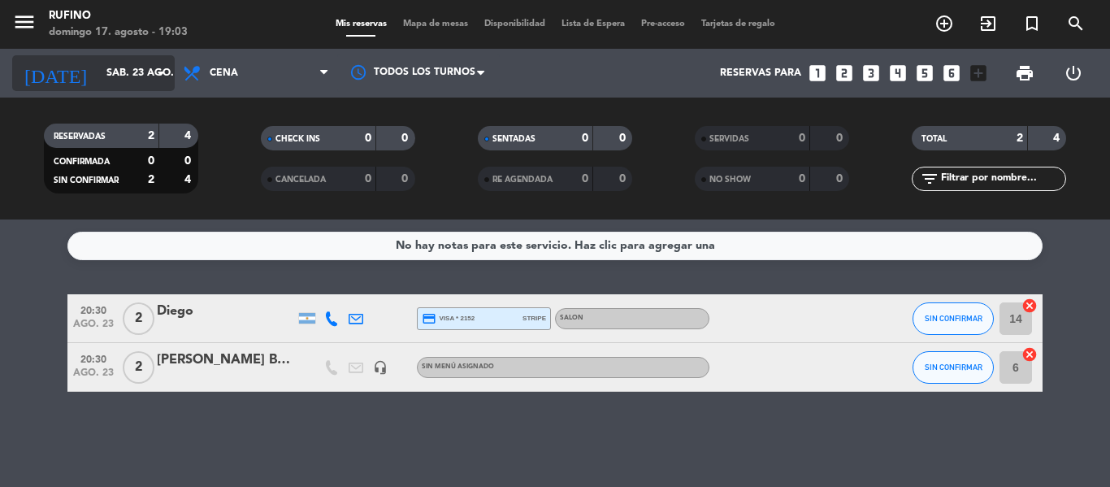
click at [122, 72] on input "sáb. 23 ago." at bounding box center [166, 73] width 137 height 28
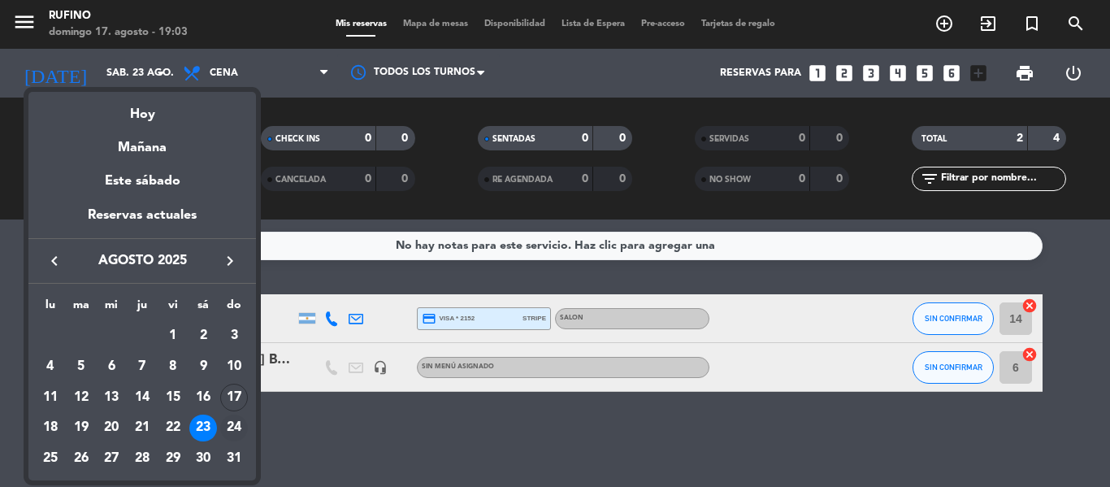
click at [236, 422] on div "24" at bounding box center [234, 429] width 28 height 28
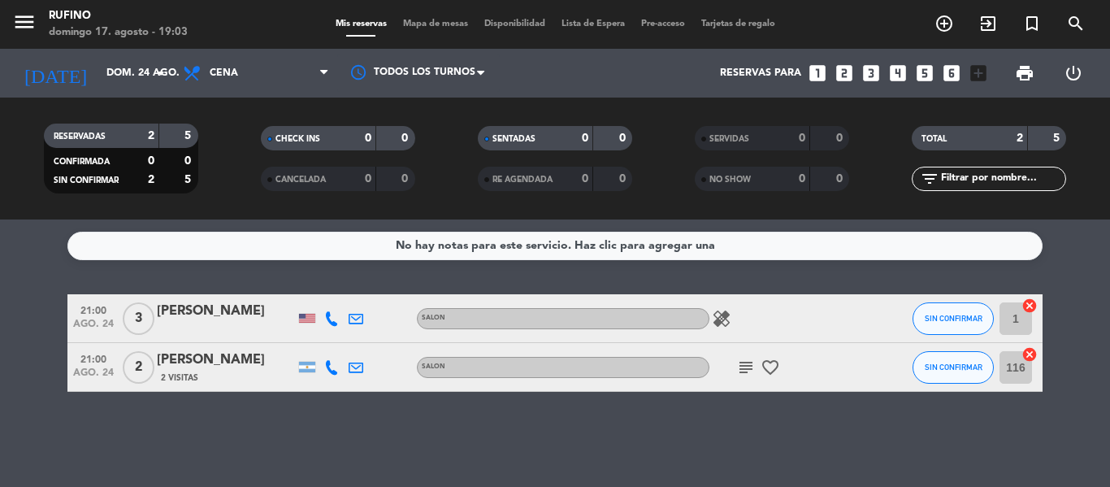
click at [716, 311] on icon "healing" at bounding box center [722, 319] width 20 height 20
click at [747, 365] on icon "subject" at bounding box center [746, 368] width 20 height 20
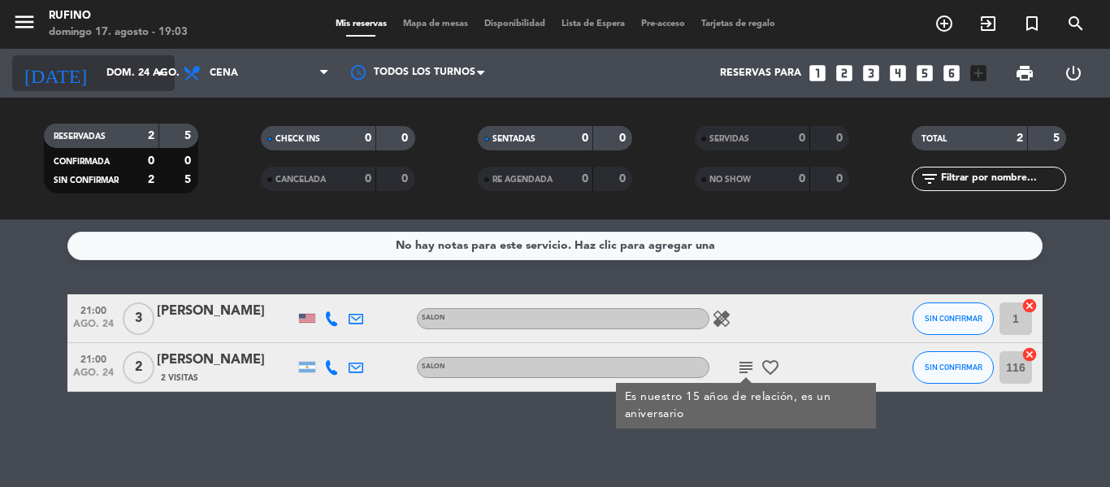
click at [98, 67] on input "dom. 24 ago." at bounding box center [166, 73] width 137 height 28
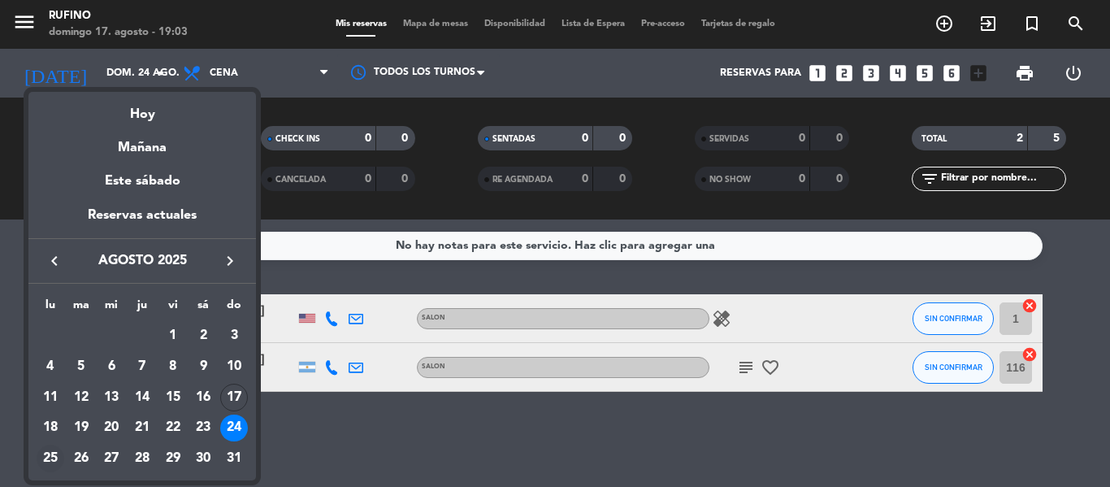
click at [48, 455] on div "25" at bounding box center [51, 459] width 28 height 28
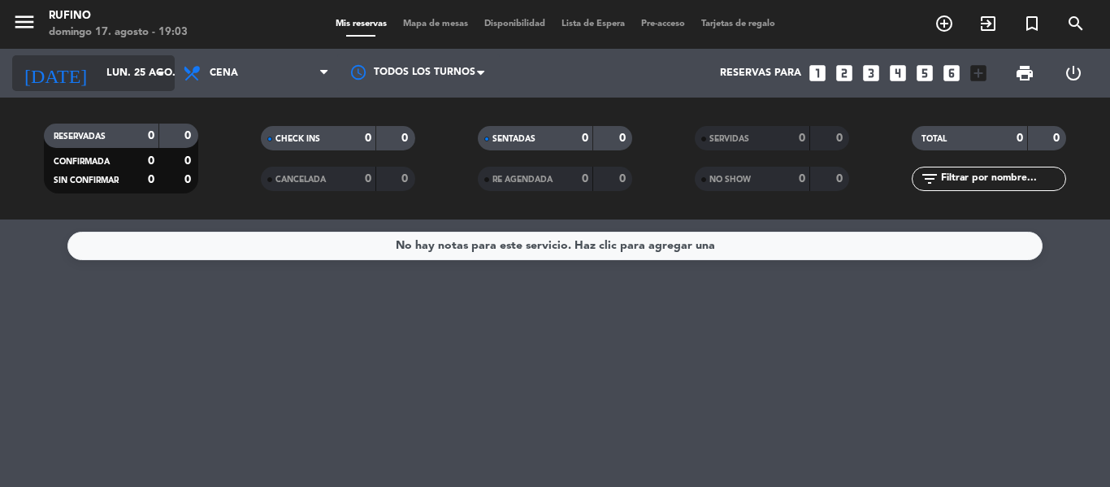
click at [138, 56] on div "[DATE] lun. 25 ago. arrow_drop_down" at bounding box center [93, 73] width 163 height 36
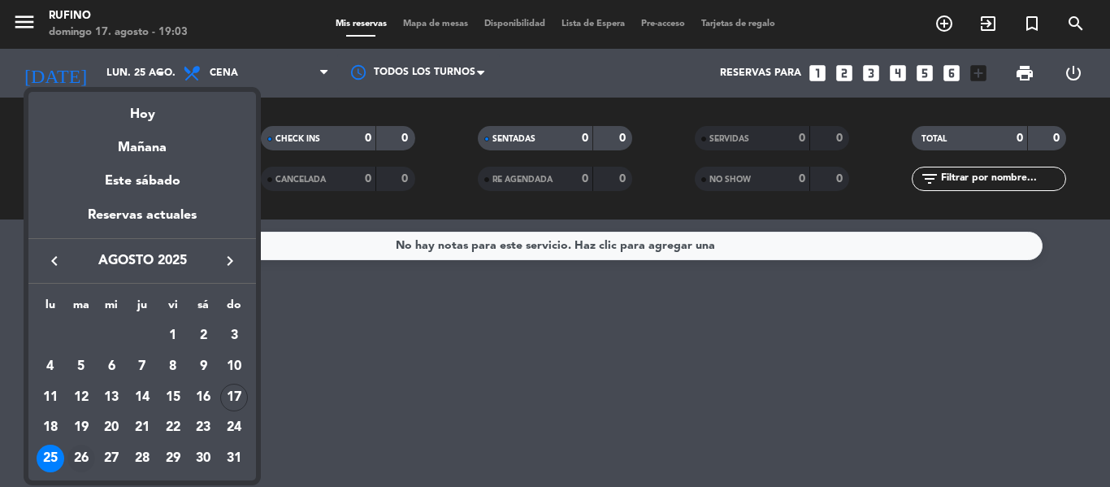
click at [80, 458] on div "26" at bounding box center [81, 459] width 28 height 28
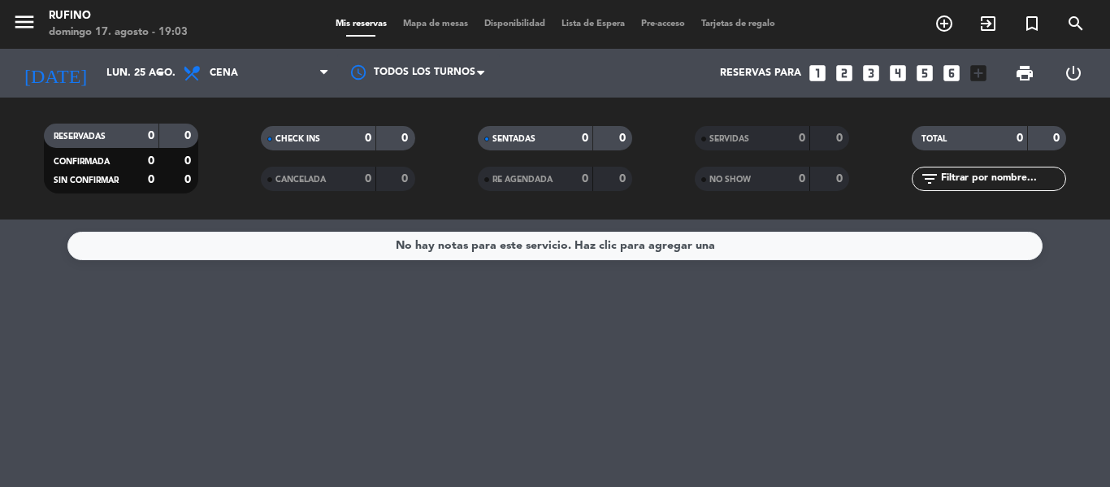
type input "[DATE] ago."
